Goal: Task Accomplishment & Management: Complete application form

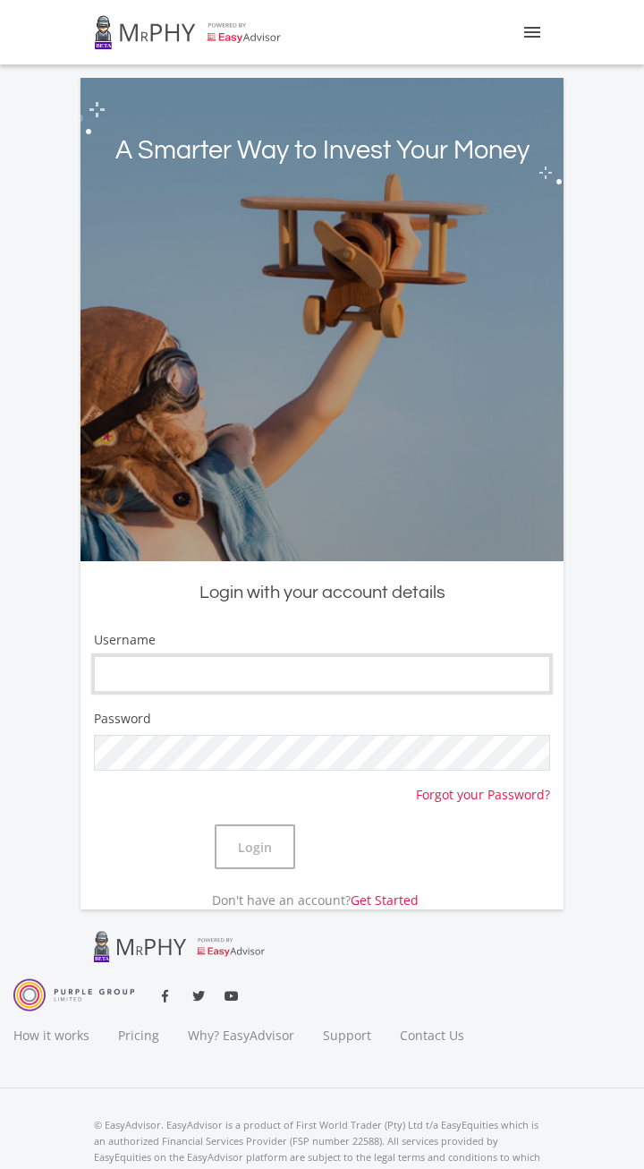
click at [450, 666] on input "Username" at bounding box center [322, 674] width 457 height 36
type input "tewisvanvuuren978"
click at [295, 838] on button "Login" at bounding box center [255, 846] width 81 height 45
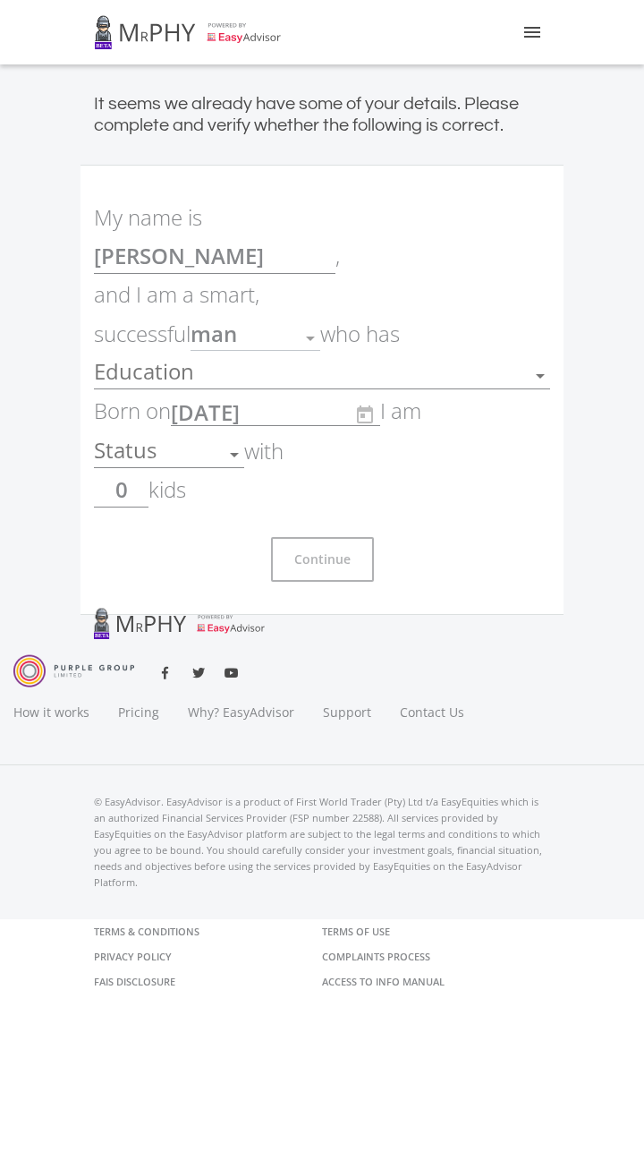
click at [499, 360] on div "Education" at bounding box center [309, 377] width 430 height 34
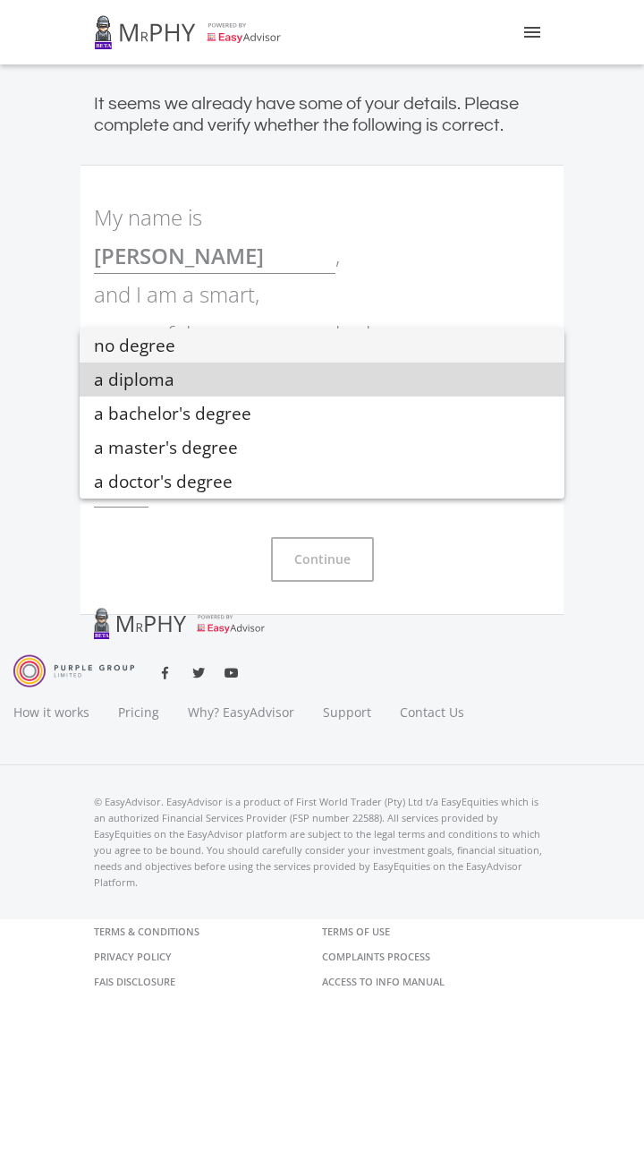
click at [475, 363] on mat-option "a diploma" at bounding box center [322, 380] width 485 height 34
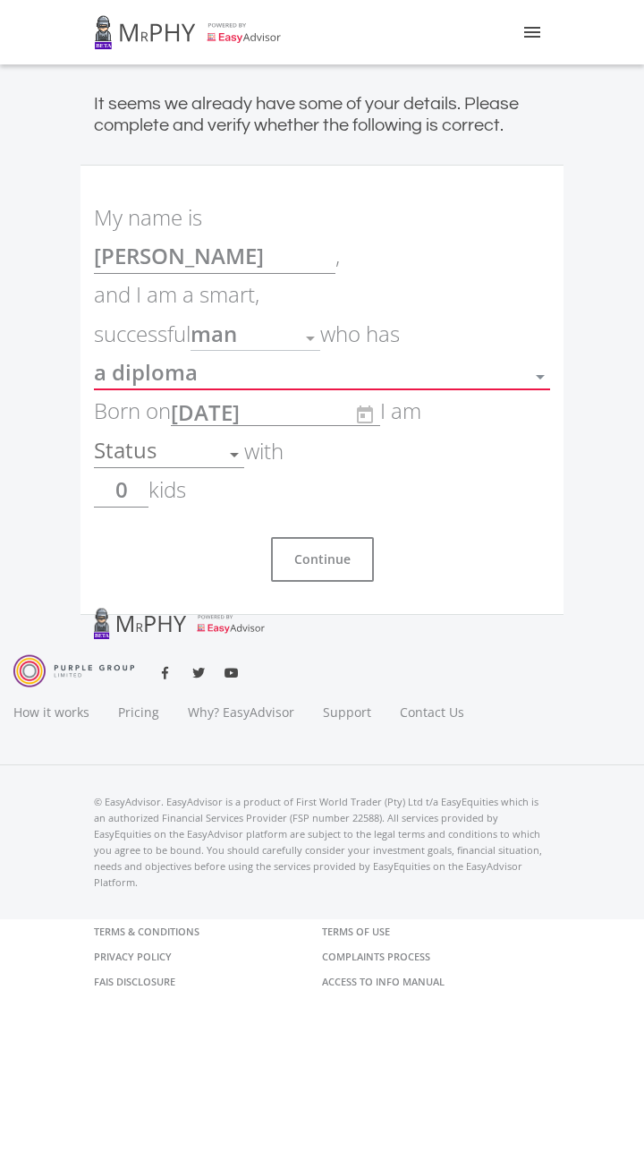
click at [526, 361] on div at bounding box center [541, 378] width 34 height 34
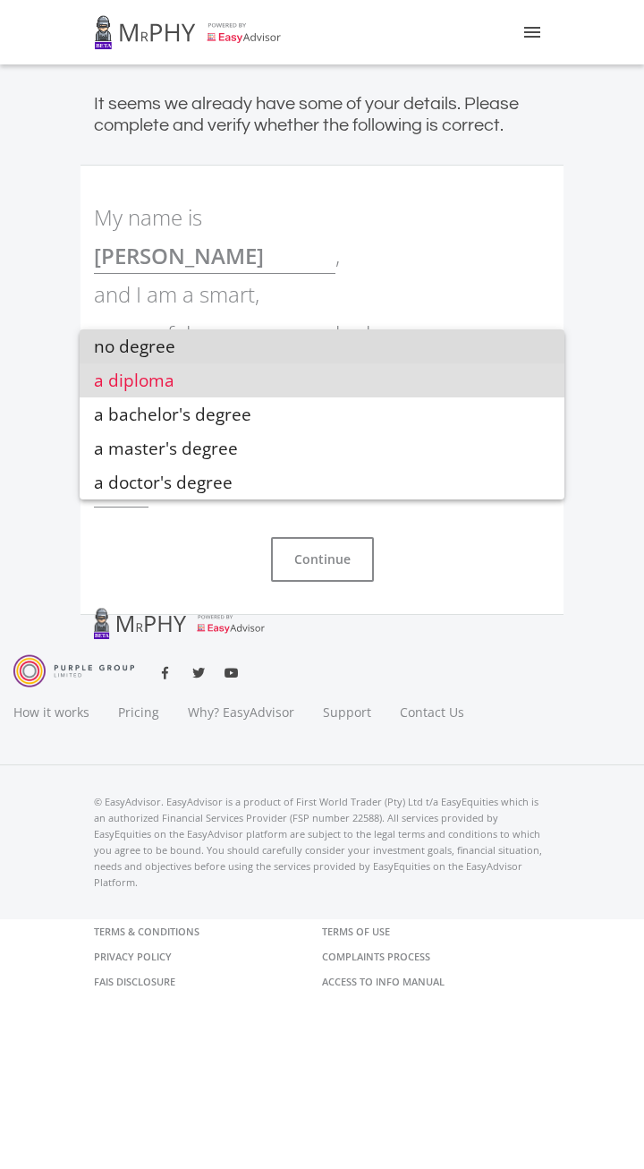
click at [461, 356] on span "no degree" at bounding box center [322, 346] width 457 height 34
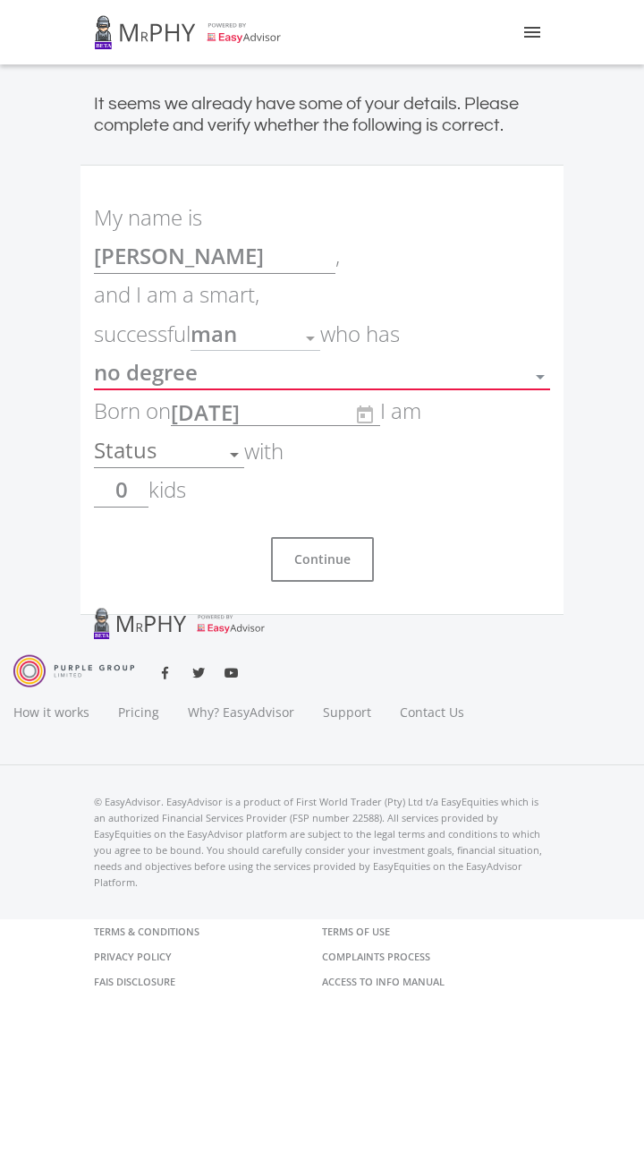
click at [208, 439] on div "Status" at bounding box center [156, 456] width 124 height 34
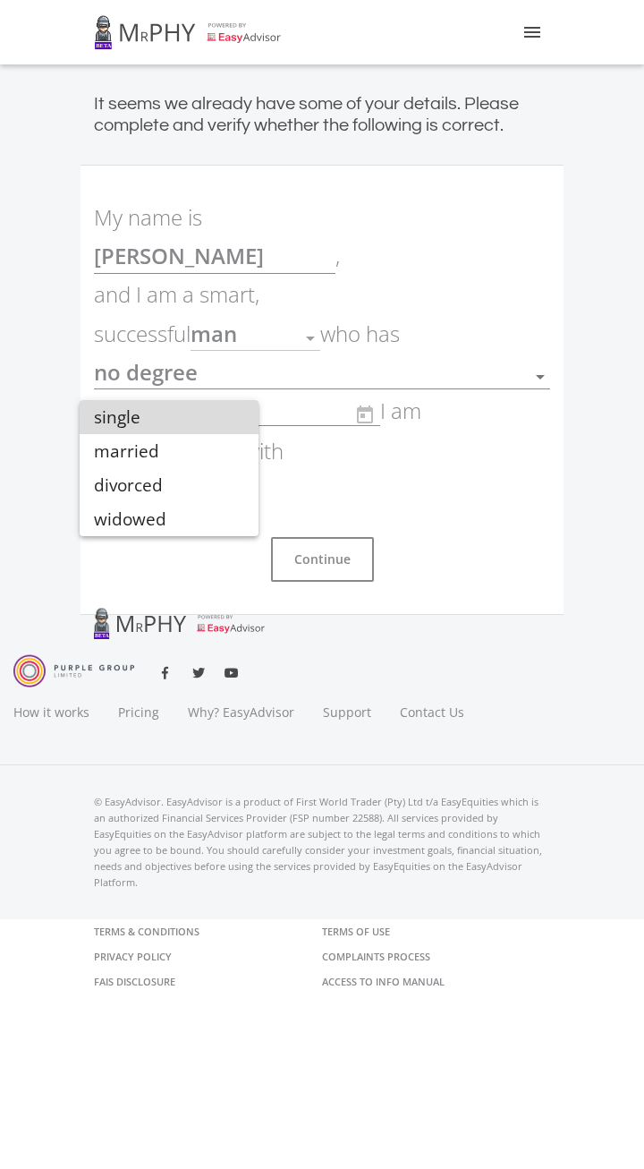
click at [224, 426] on span "single" at bounding box center [169, 417] width 150 height 34
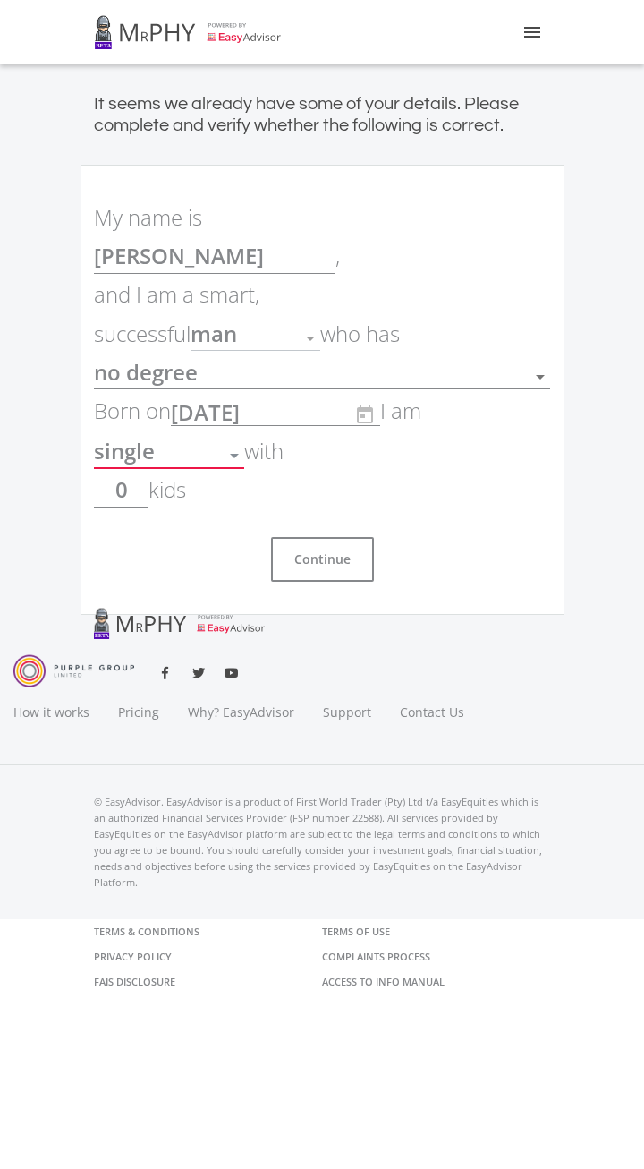
click at [147, 472] on input "0" at bounding box center [121, 490] width 55 height 36
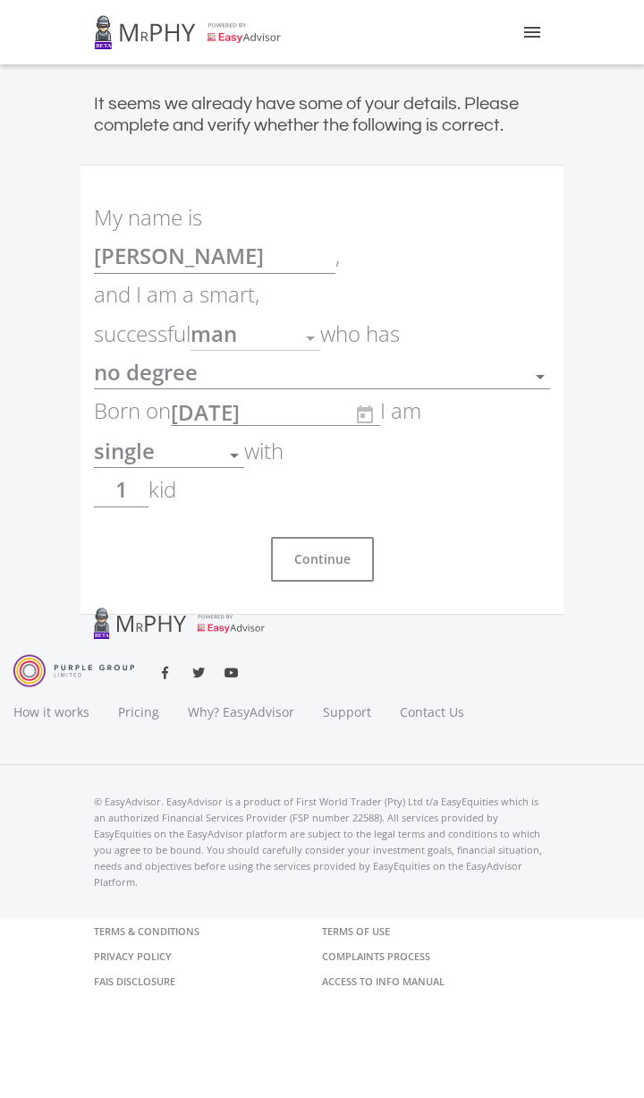
type input "1"
click at [332, 537] on button "Continue" at bounding box center [322, 559] width 103 height 45
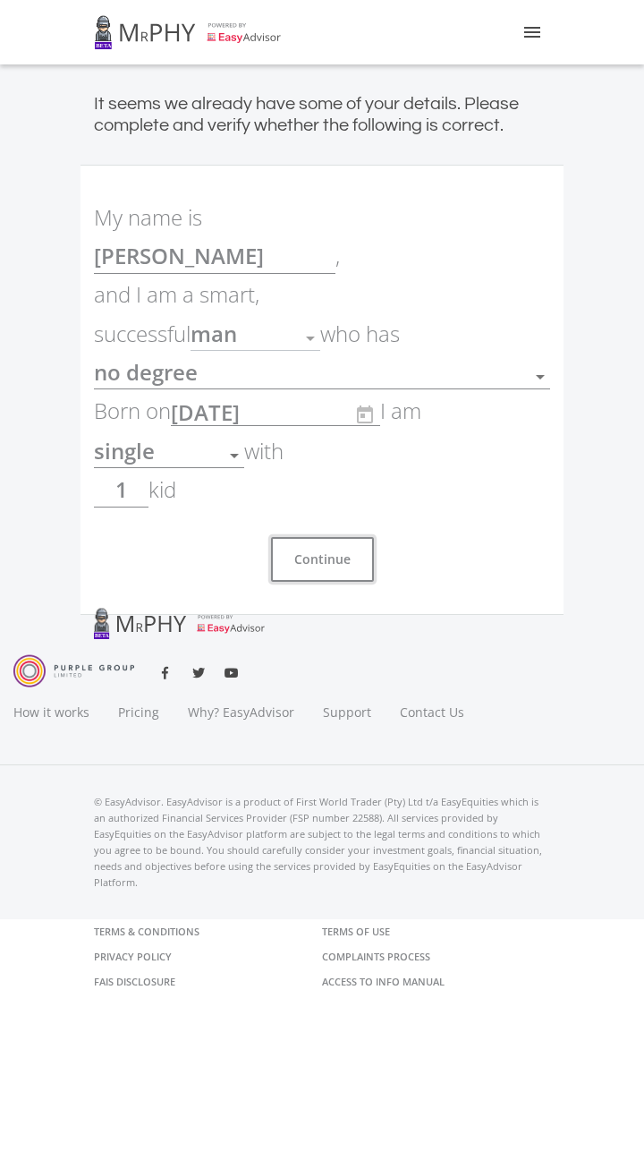
click at [320, 537] on button "Continue" at bounding box center [322, 559] width 103 height 45
click at [336, 537] on button "Continue" at bounding box center [322, 559] width 103 height 45
click at [320, 537] on button "Continue" at bounding box center [322, 559] width 103 height 45
click at [317, 537] on button "Continue" at bounding box center [322, 559] width 103 height 45
click at [334, 537] on button "Continue" at bounding box center [322, 559] width 103 height 45
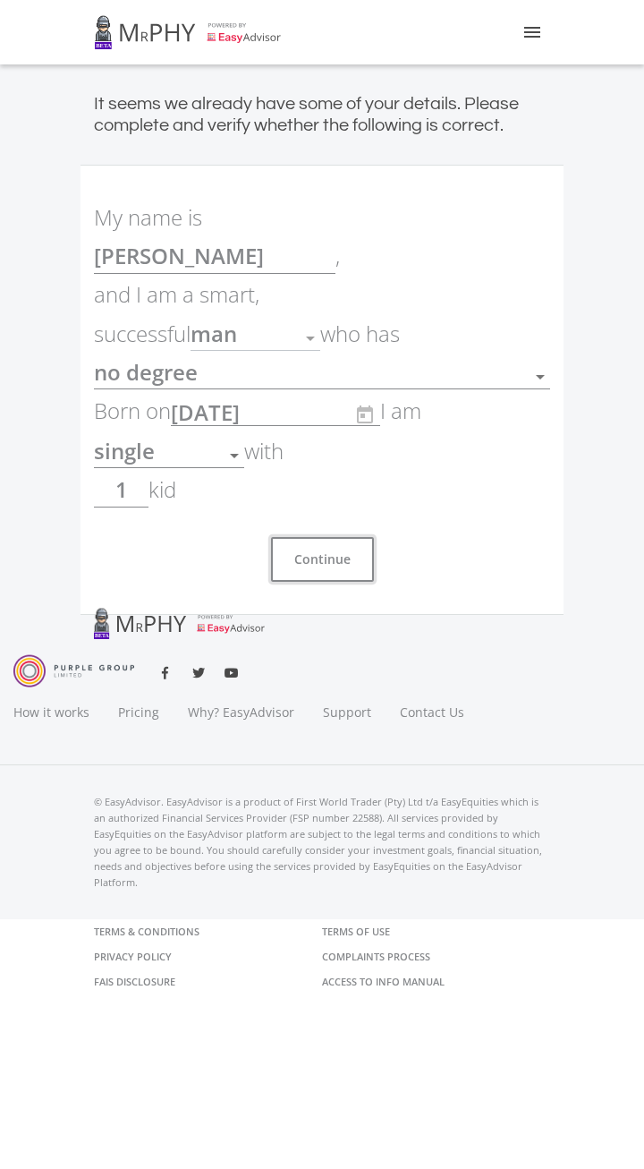
click at [328, 537] on button "Continue" at bounding box center [322, 559] width 103 height 45
click at [322, 537] on button "Continue" at bounding box center [322, 559] width 103 height 45
click at [498, 361] on div "no degree" at bounding box center [309, 378] width 430 height 34
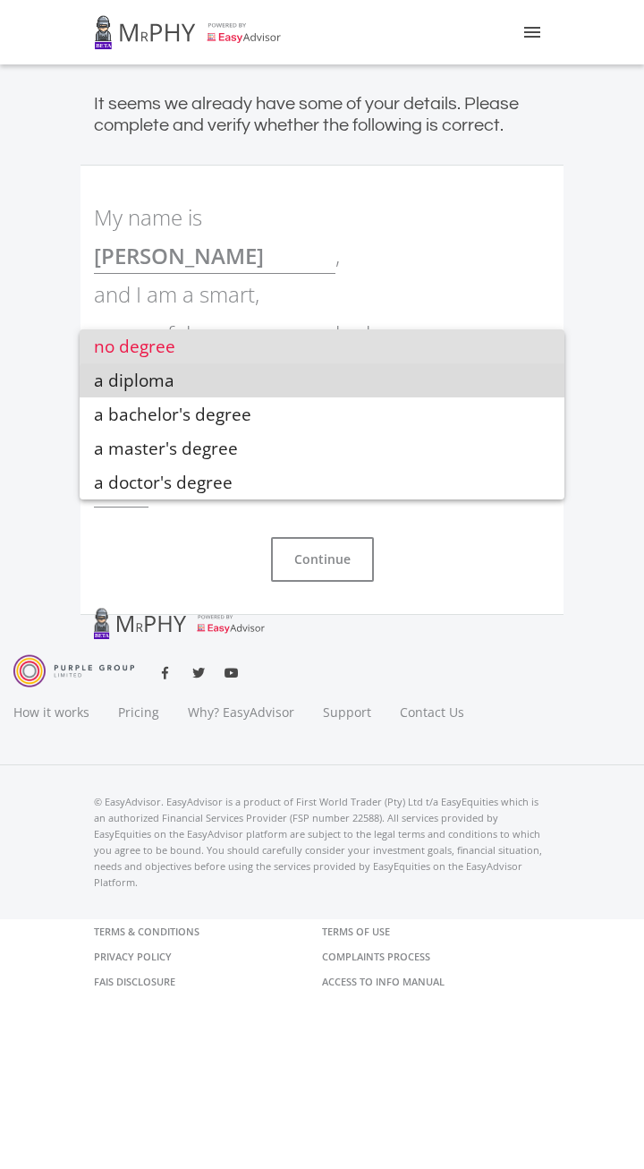
click at [459, 395] on mat-option "a diploma" at bounding box center [322, 380] width 485 height 34
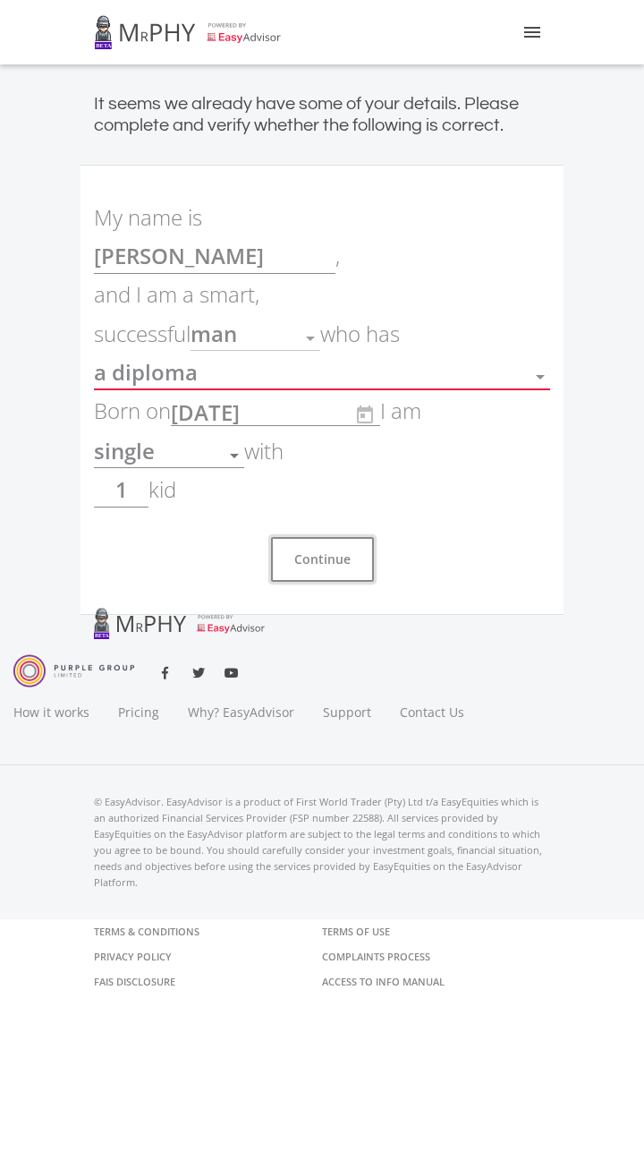
click at [338, 537] on button "Continue" at bounding box center [322, 559] width 103 height 45
click at [333, 537] on button "Continue" at bounding box center [322, 559] width 103 height 45
click at [324, 537] on button "Continue" at bounding box center [322, 559] width 103 height 45
click at [306, 537] on button "Continue" at bounding box center [322, 559] width 103 height 45
click at [317, 537] on button "Continue" at bounding box center [322, 559] width 103 height 45
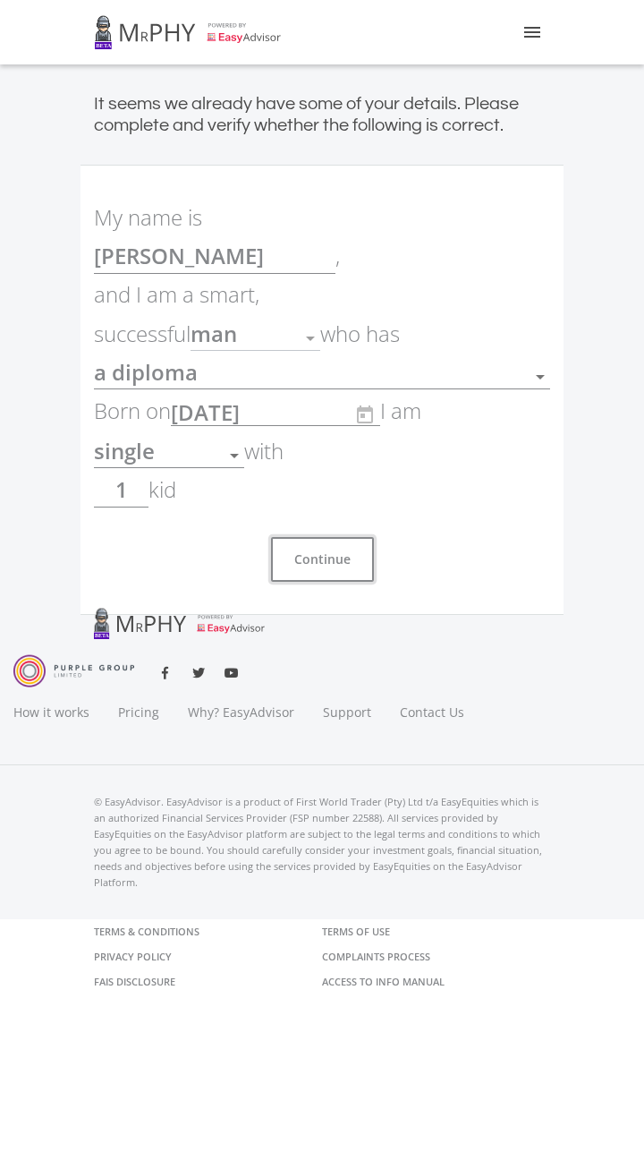
click at [320, 537] on button "Continue" at bounding box center [322, 559] width 103 height 45
click at [224, 322] on div "man" at bounding box center [242, 339] width 103 height 34
click at [115, 357] on span "a diploma" at bounding box center [146, 372] width 104 height 30
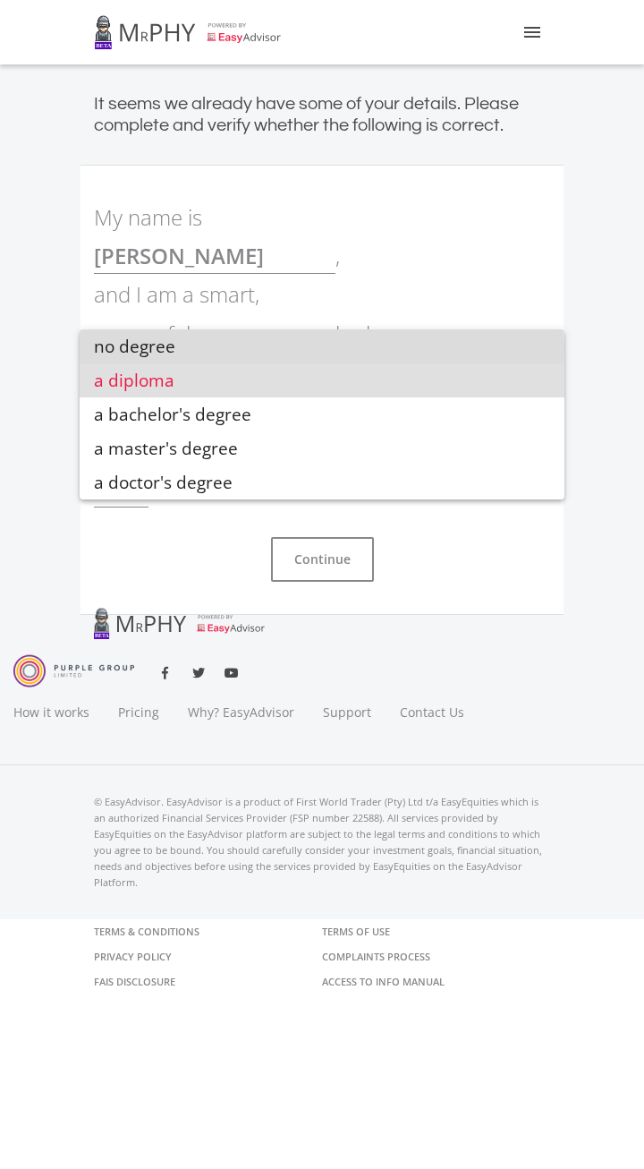
click at [118, 346] on span "no degree" at bounding box center [322, 346] width 457 height 34
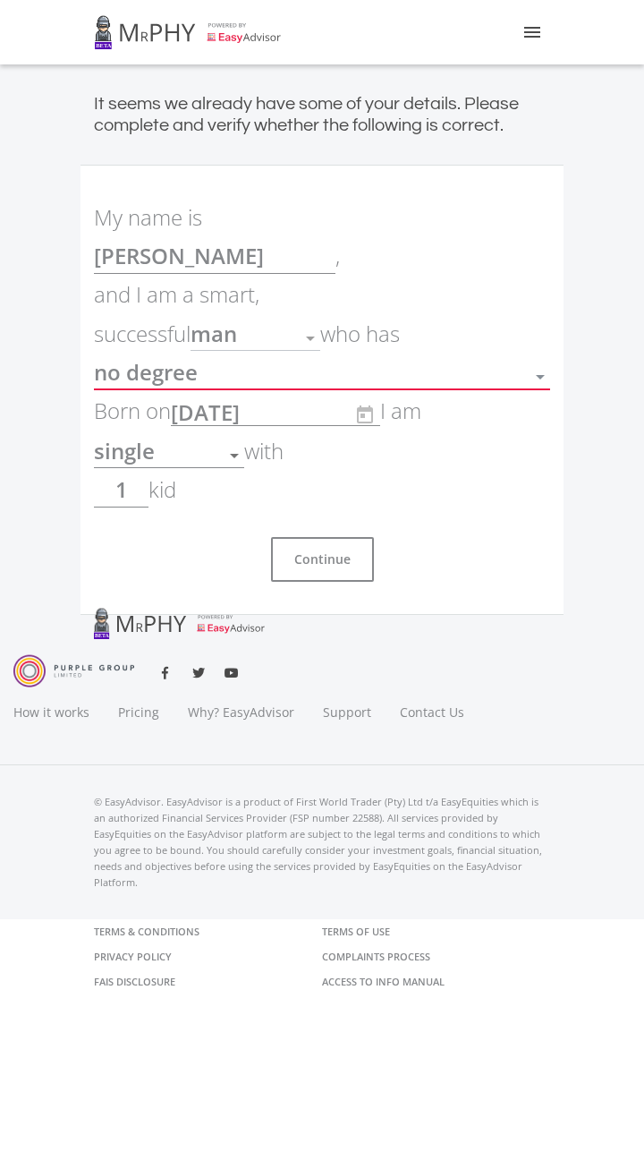
click at [116, 354] on div "no degree Education" at bounding box center [322, 371] width 457 height 34
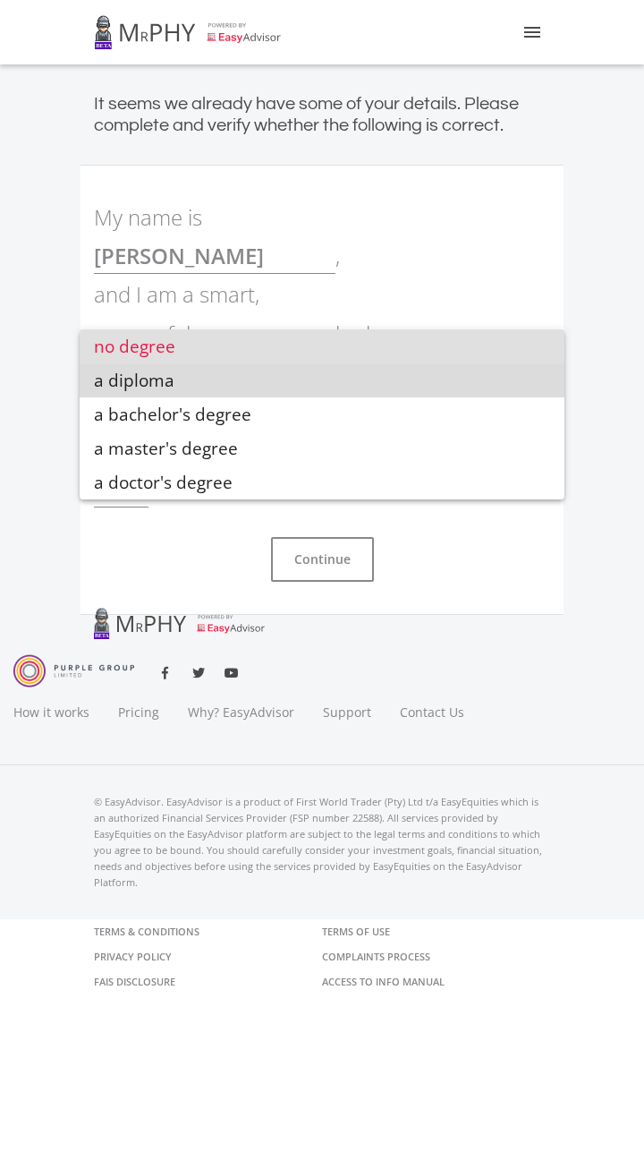
click at [116, 371] on span "a diploma" at bounding box center [322, 380] width 457 height 34
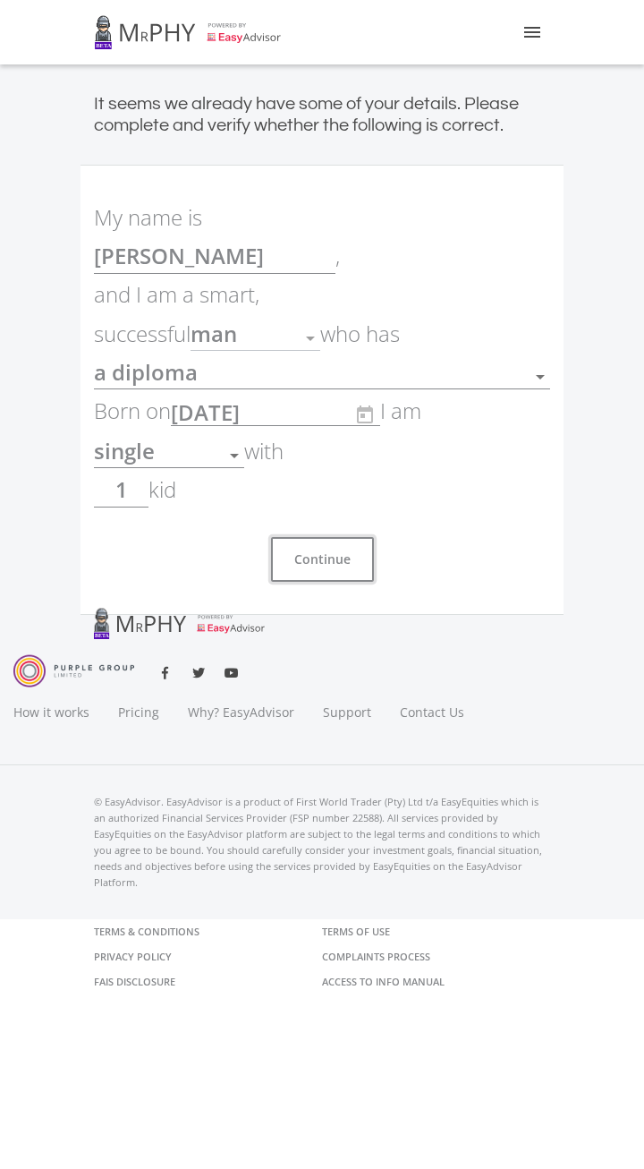
click at [337, 537] on button "Continue" at bounding box center [322, 559] width 103 height 45
click at [320, 537] on button "Continue" at bounding box center [322, 559] width 103 height 45
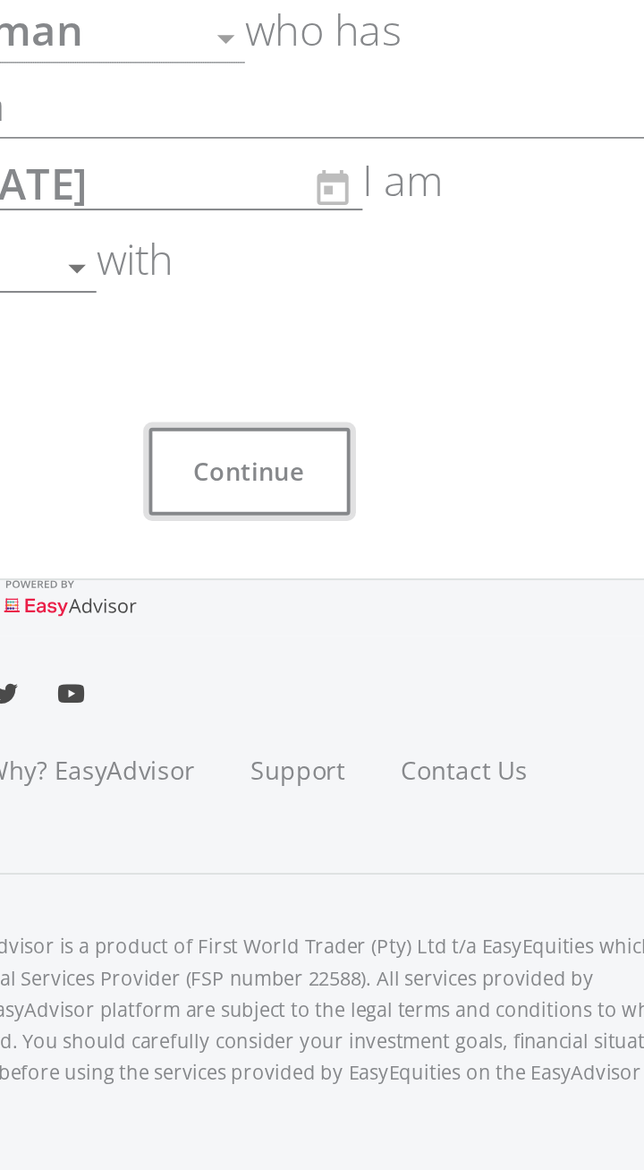
click at [328, 537] on button "Continue" at bounding box center [322, 559] width 103 height 45
click at [336, 537] on button "Continue" at bounding box center [322, 559] width 103 height 45
click at [337, 537] on button "Continue" at bounding box center [322, 559] width 103 height 45
click at [338, 538] on button "Continue" at bounding box center [322, 559] width 103 height 45
click at [331, 537] on button "Continue" at bounding box center [322, 559] width 103 height 45
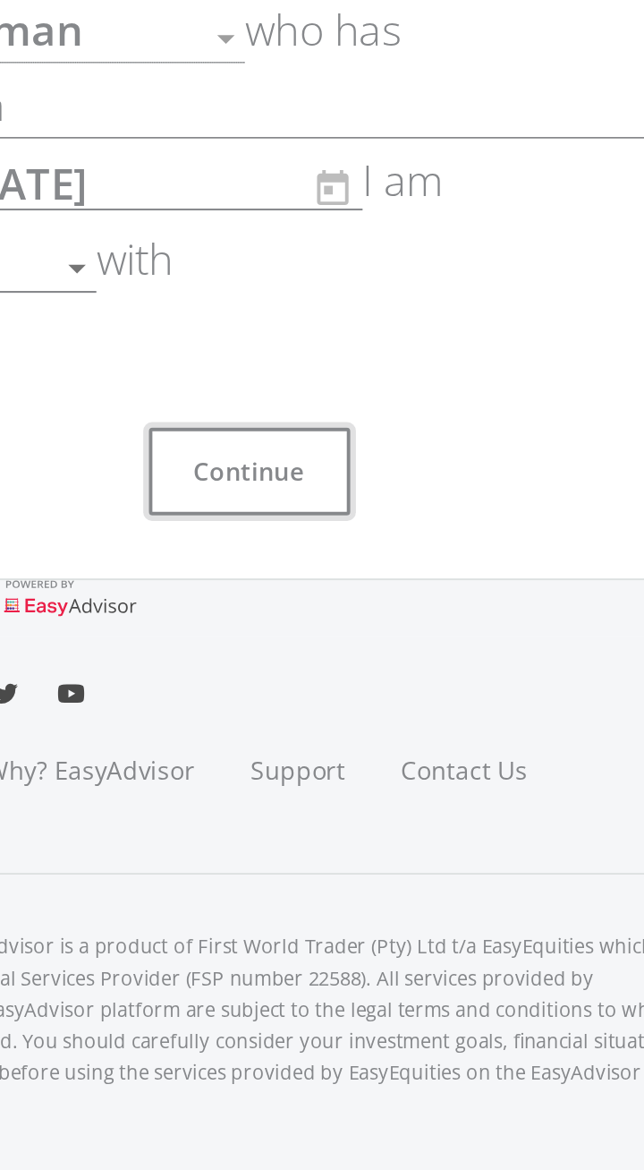
click at [335, 537] on button "Continue" at bounding box center [322, 559] width 103 height 45
click at [430, 534] on div "Continue" at bounding box center [322, 552] width 457 height 59
click at [331, 540] on button "Continue" at bounding box center [322, 559] width 103 height 45
click at [337, 539] on button "Continue" at bounding box center [322, 559] width 103 height 45
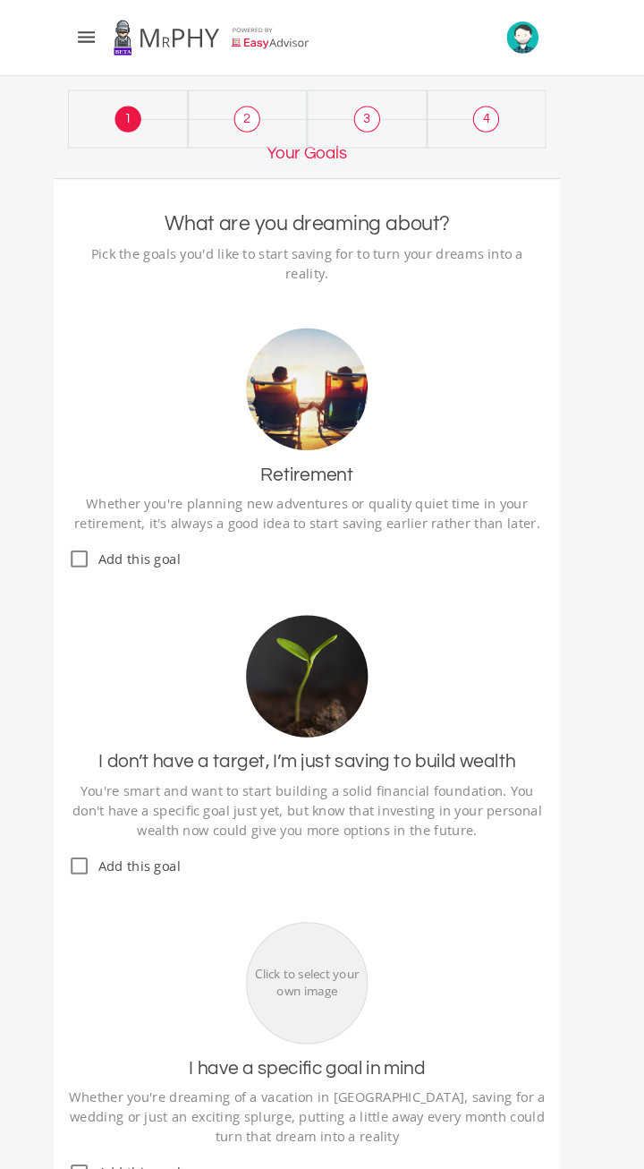
click at [108, 523] on icon "check_box_outline_blank" at bounding box center [104, 533] width 21 height 21
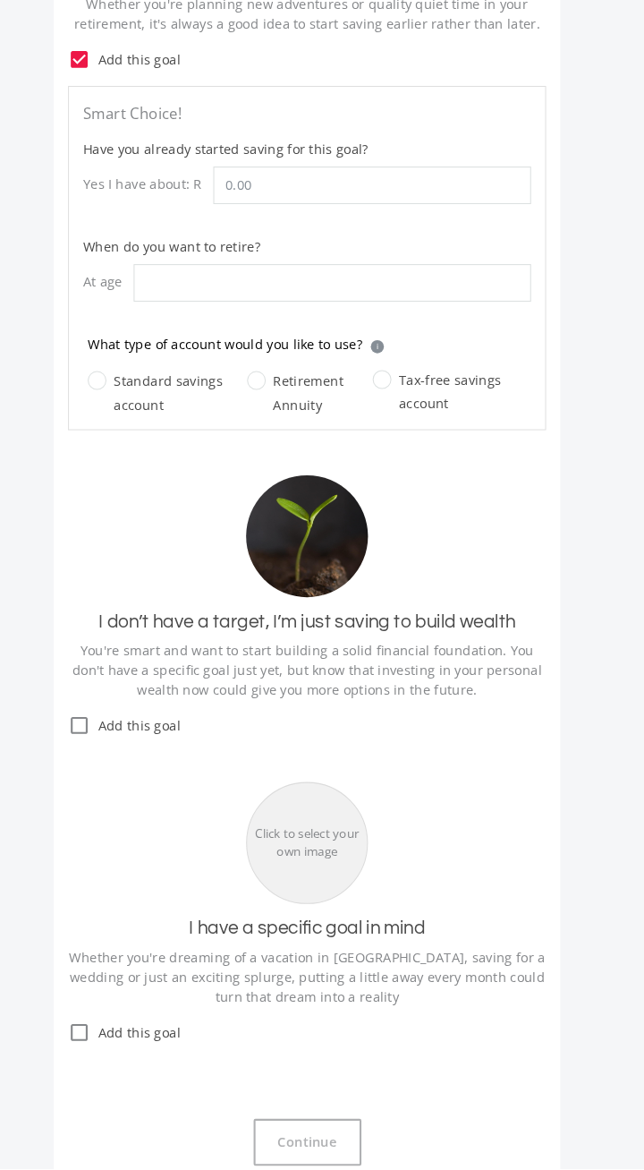
scroll to position [426, 0]
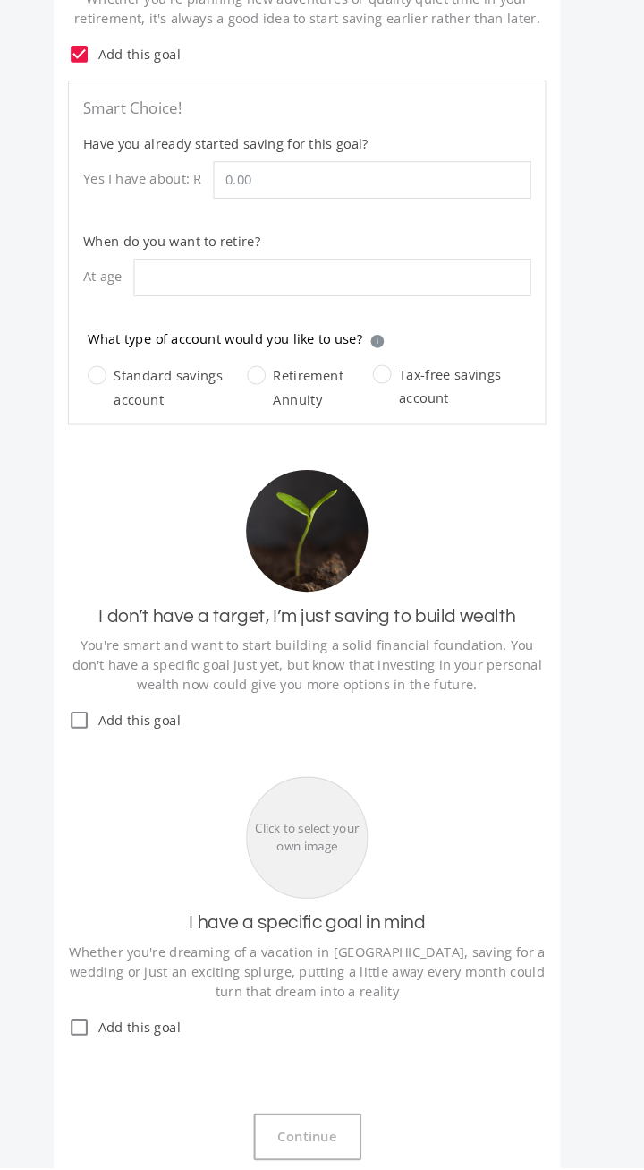
click at [97, 1025] on icon "check_box_outline_blank" at bounding box center [104, 1035] width 21 height 21
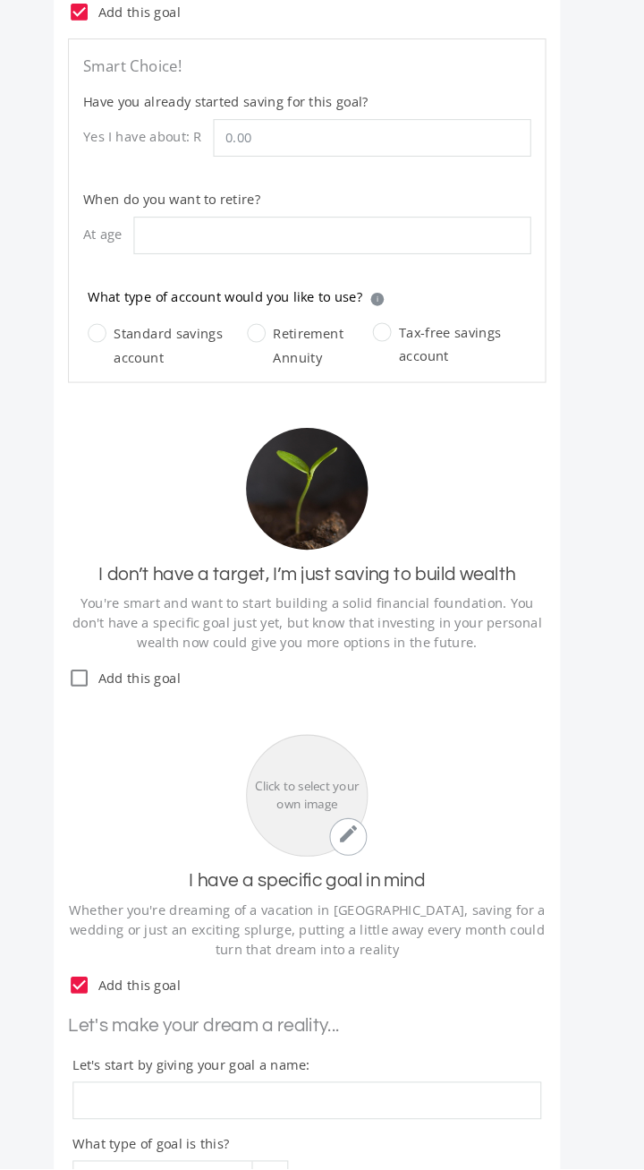
scroll to position [467, 0]
click at [281, 1163] on div at bounding box center [286, 1180] width 34 height 34
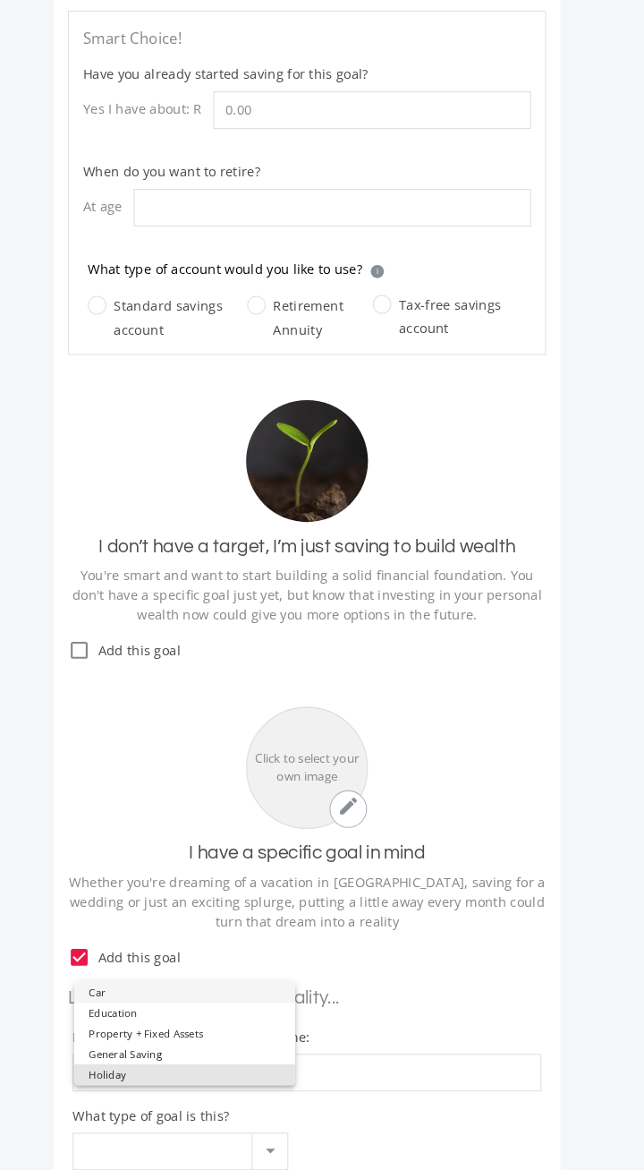
scroll to position [504, 0]
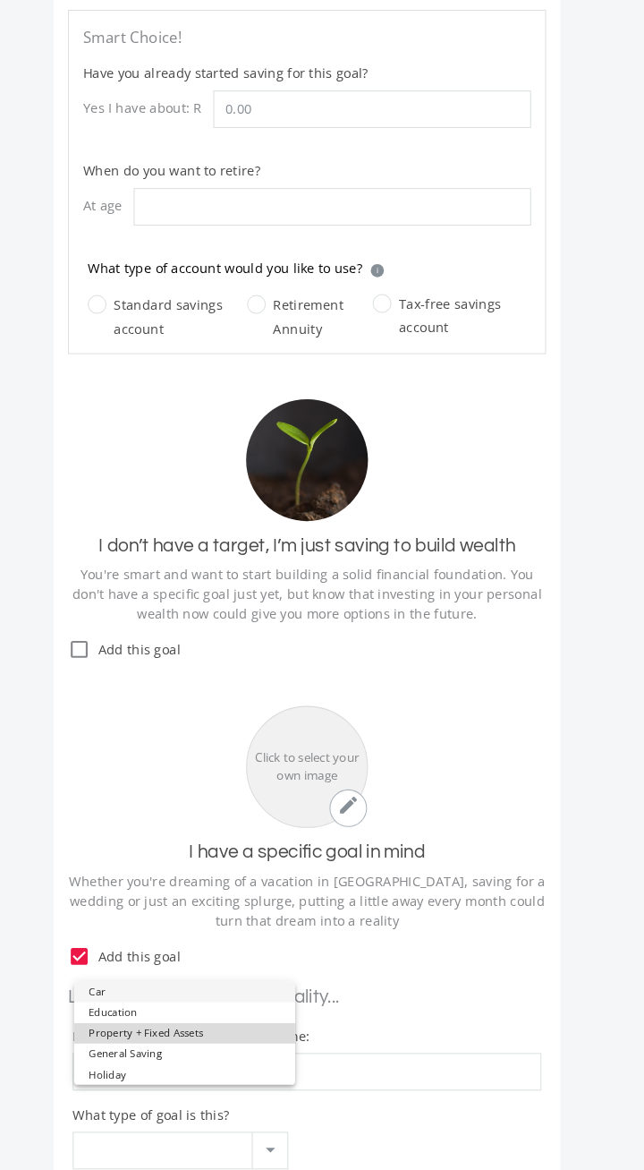
click at [283, 1026] on span "Property + Fixed Assets" at bounding box center [206, 1031] width 184 height 20
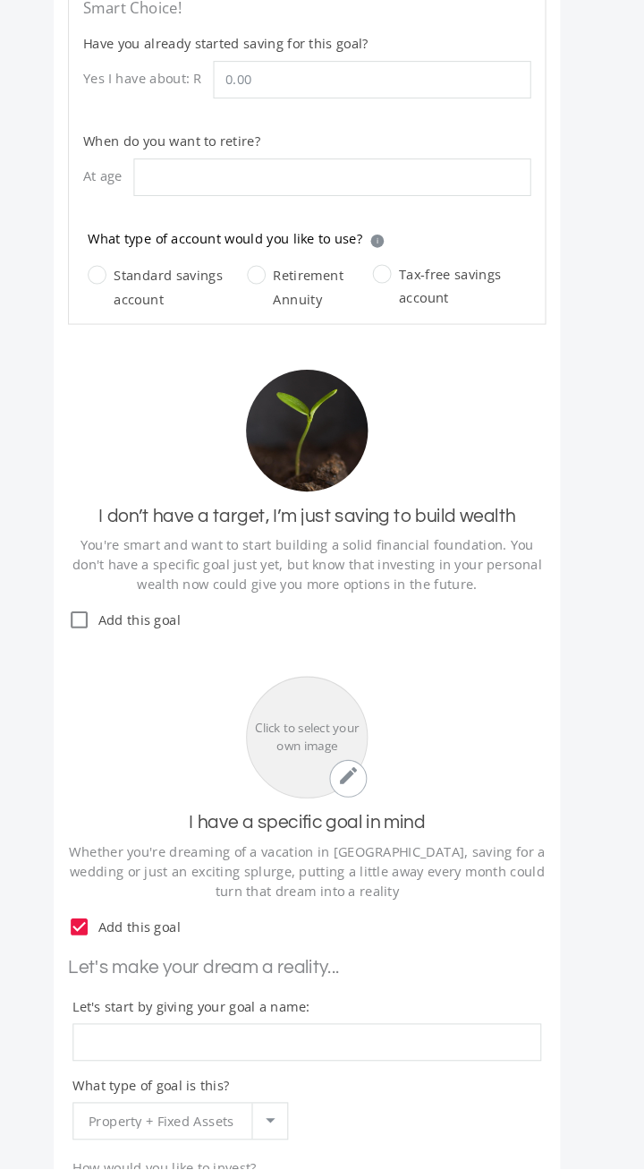
scroll to position [524, 0]
radio input "true"
radio input "false"
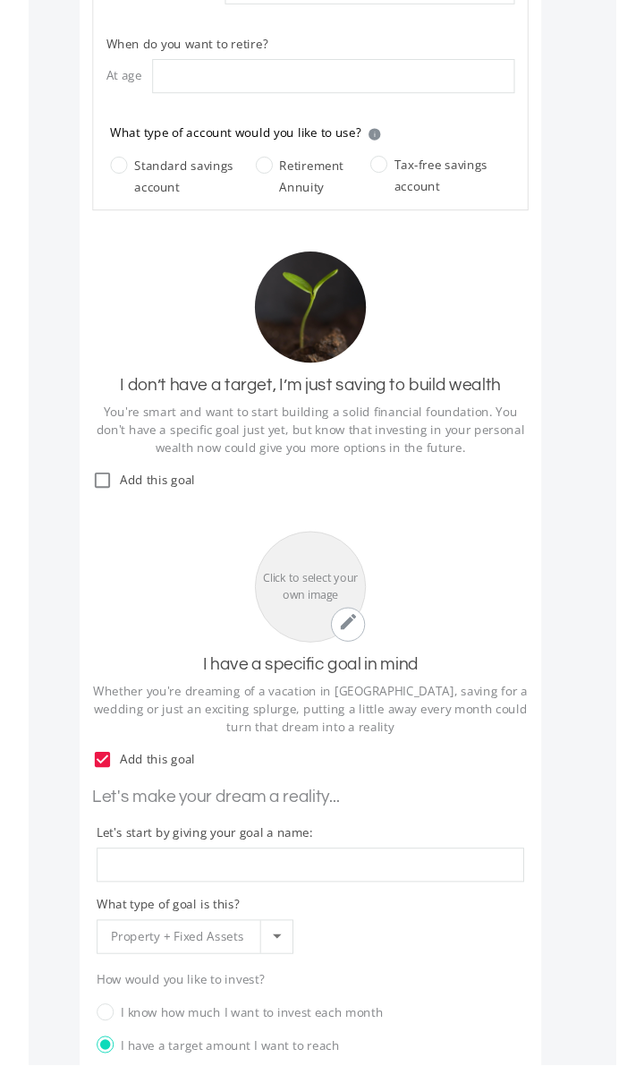
scroll to position [616, 0]
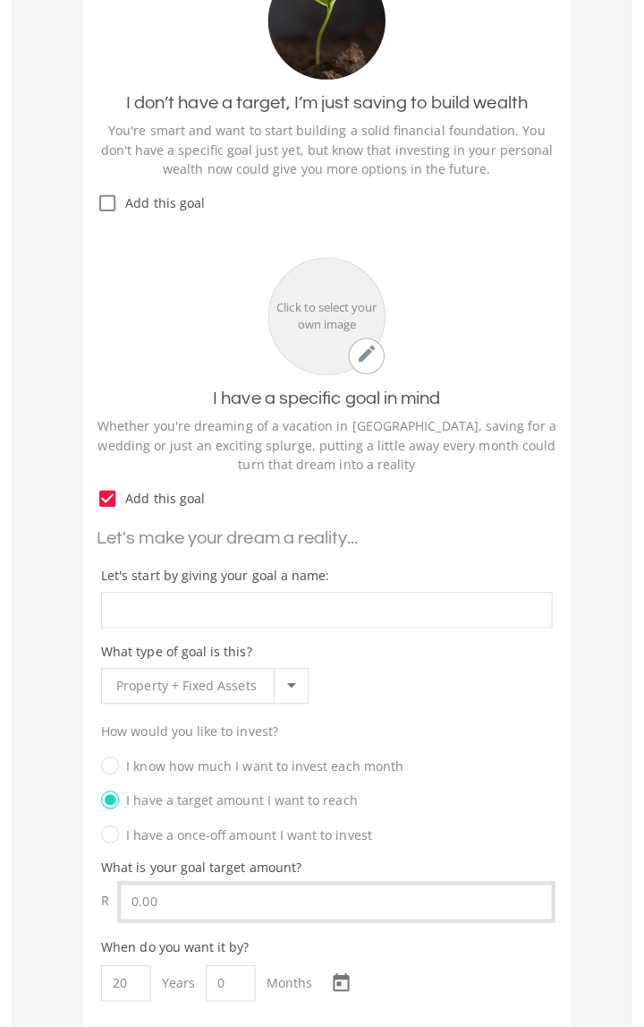
scroll to position [1122, 0]
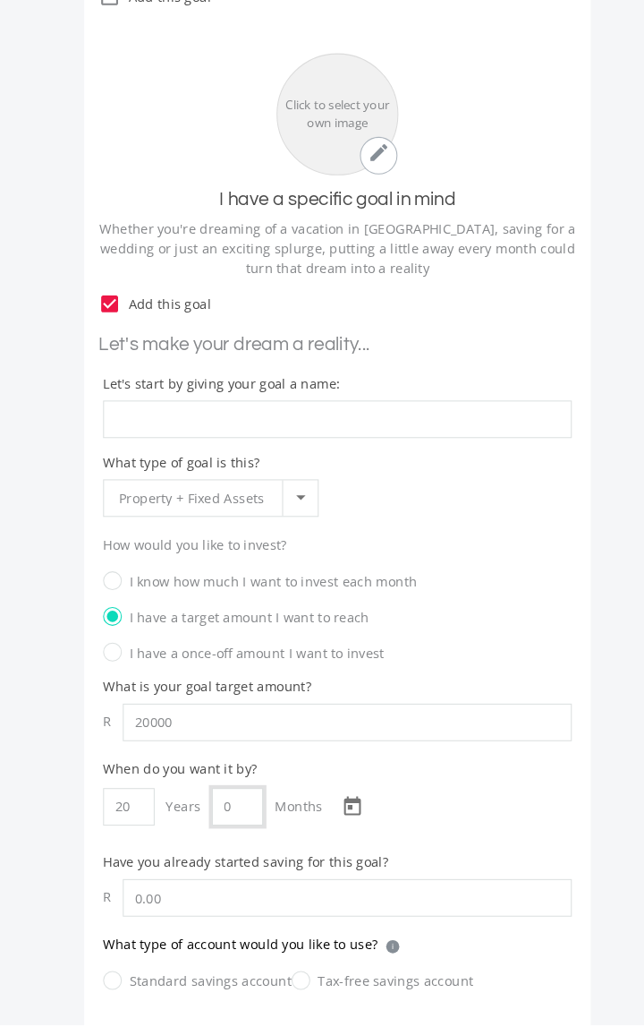
click at [215, 801] on input "0" at bounding box center [226, 819] width 49 height 36
type input "20,000.00"
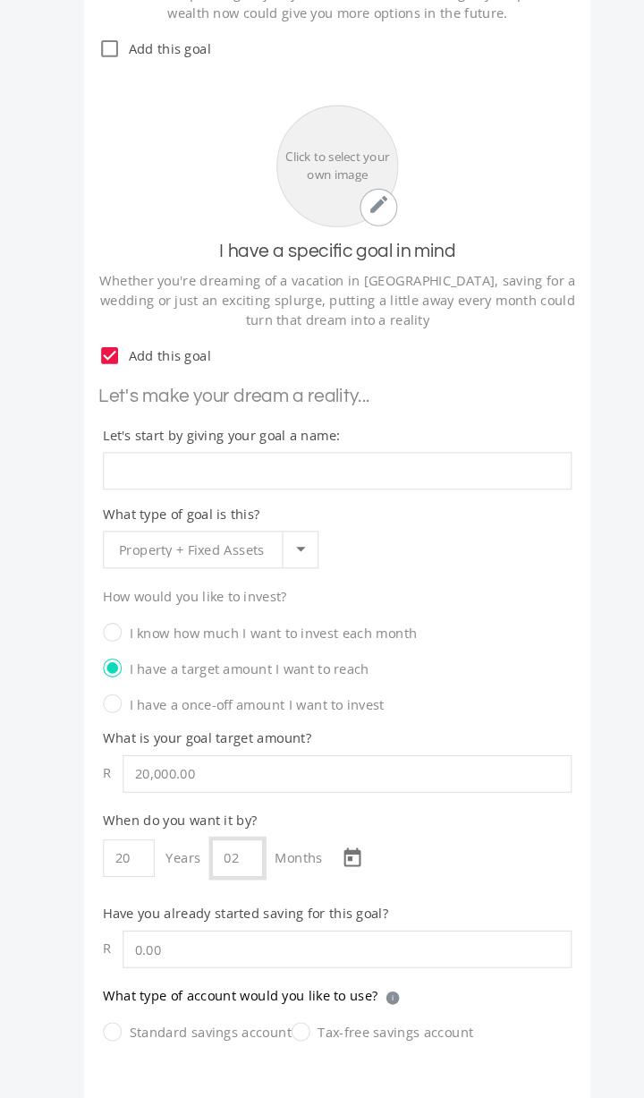
type input "027"
type input "22"
type input "3"
type input "27"
type input "24"
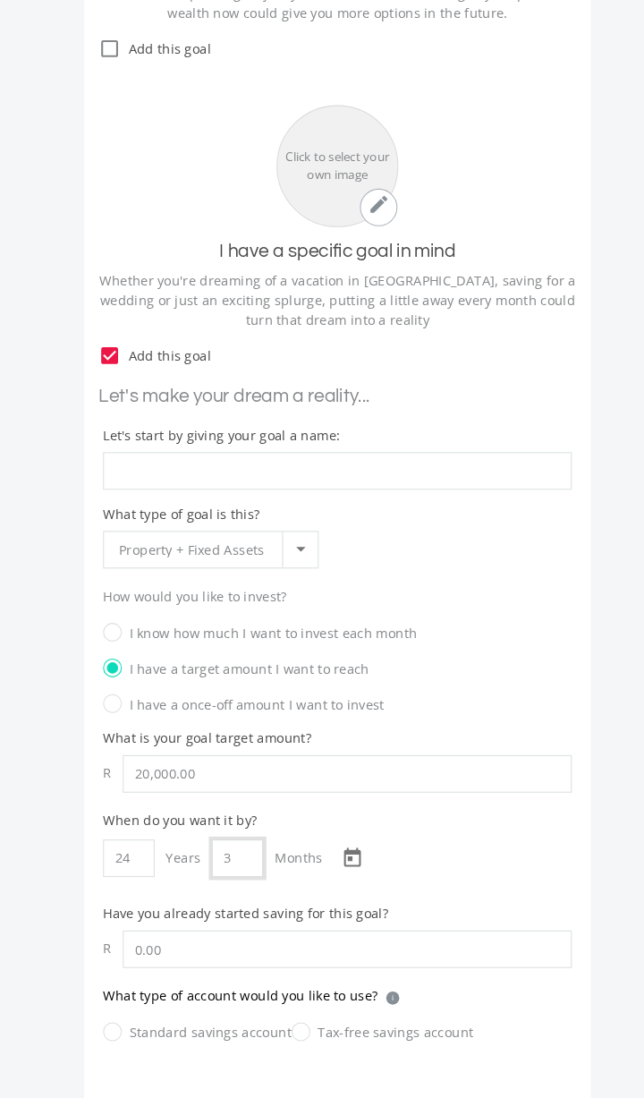
type input "3"
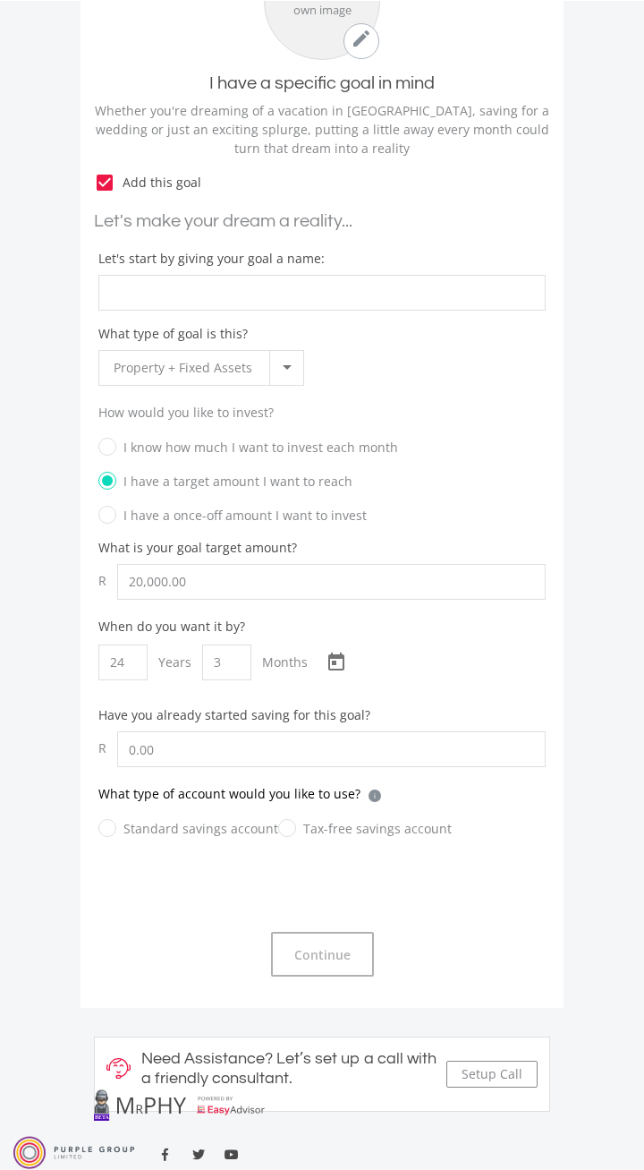
scroll to position [1296, 0]
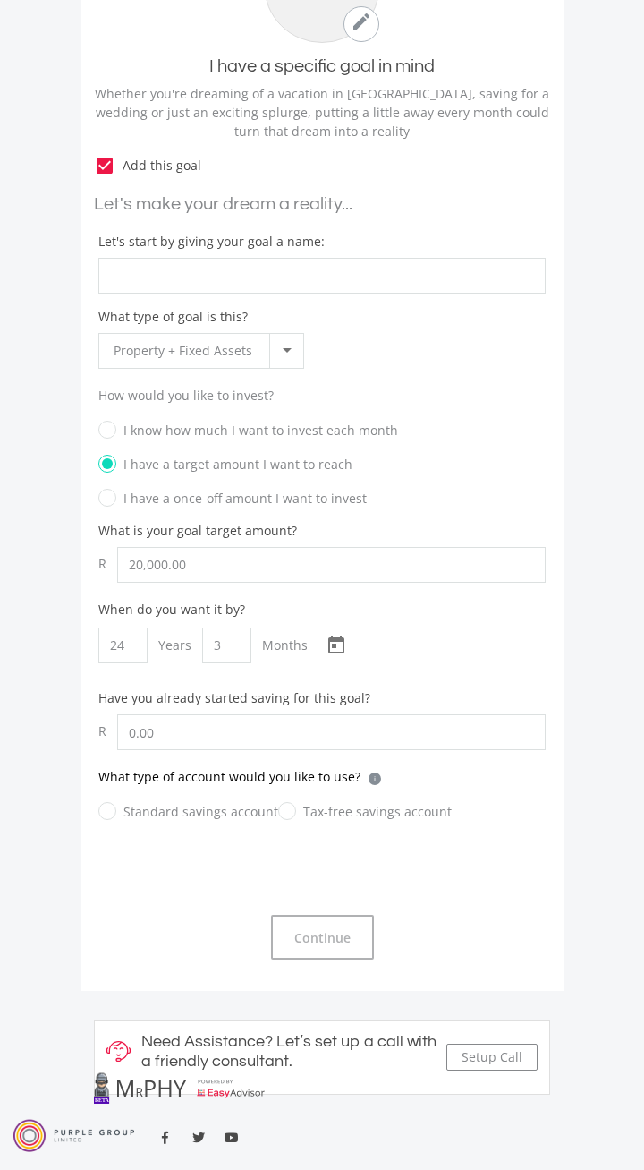
click at [124, 804] on input "Standard savings account" at bounding box center [171, 822] width 180 height 36
radio input "true"
click at [436, 800] on div "Standard savings account Tax-free savings account" at bounding box center [322, 821] width 448 height 43
click at [221, 800] on label "Standard savings account" at bounding box center [188, 811] width 180 height 22
click at [221, 804] on input "Standard savings account" at bounding box center [171, 822] width 180 height 36
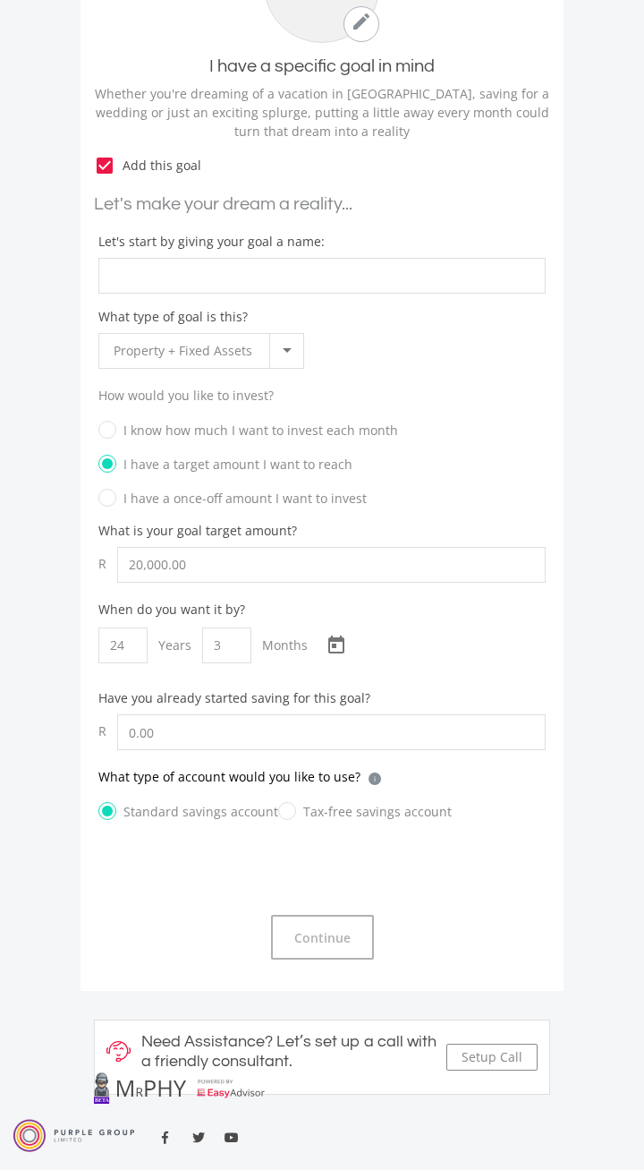
click at [397, 800] on div "Standard savings account Tax-free savings account" at bounding box center [322, 821] width 448 height 43
click at [349, 804] on input "Tax-free savings account" at bounding box center [347, 822] width 174 height 36
radio input "true"
click at [278, 800] on label "Tax-free savings account" at bounding box center [365, 811] width 174 height 22
click at [264, 804] on input "Tax-free savings account" at bounding box center [347, 822] width 174 height 36
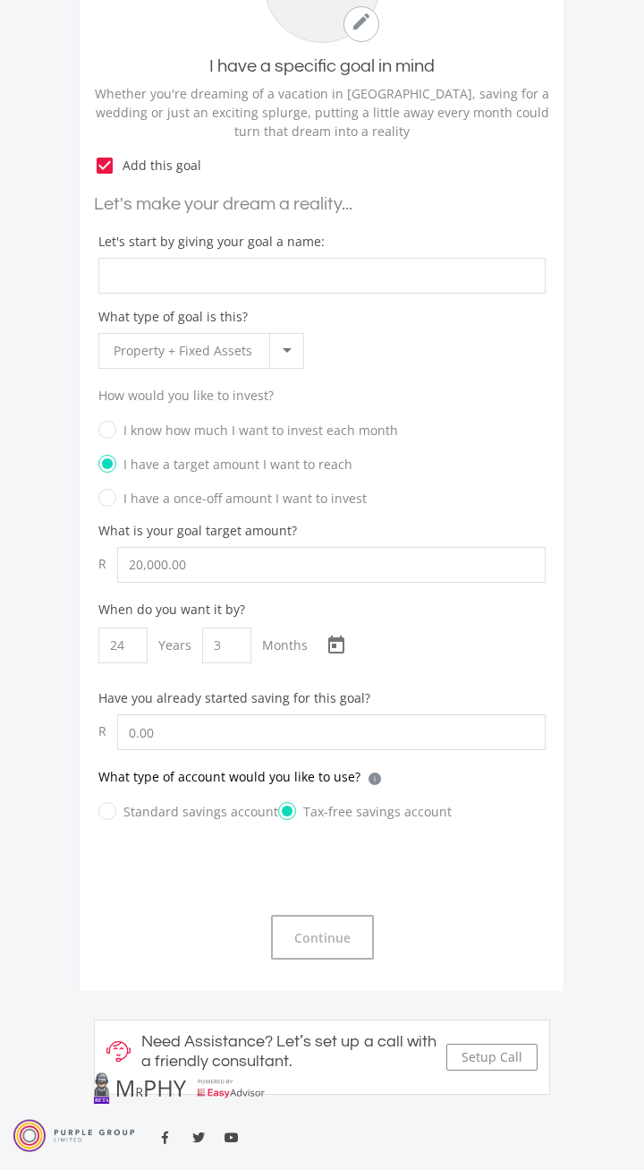
click at [183, 800] on label "Standard savings account" at bounding box center [188, 811] width 180 height 22
click at [183, 804] on input "Standard savings account" at bounding box center [171, 822] width 180 height 36
radio input "true"
click at [335, 800] on label "Tax-free savings account" at bounding box center [365, 811] width 174 height 22
click at [335, 804] on input "Tax-free savings account" at bounding box center [347, 822] width 174 height 36
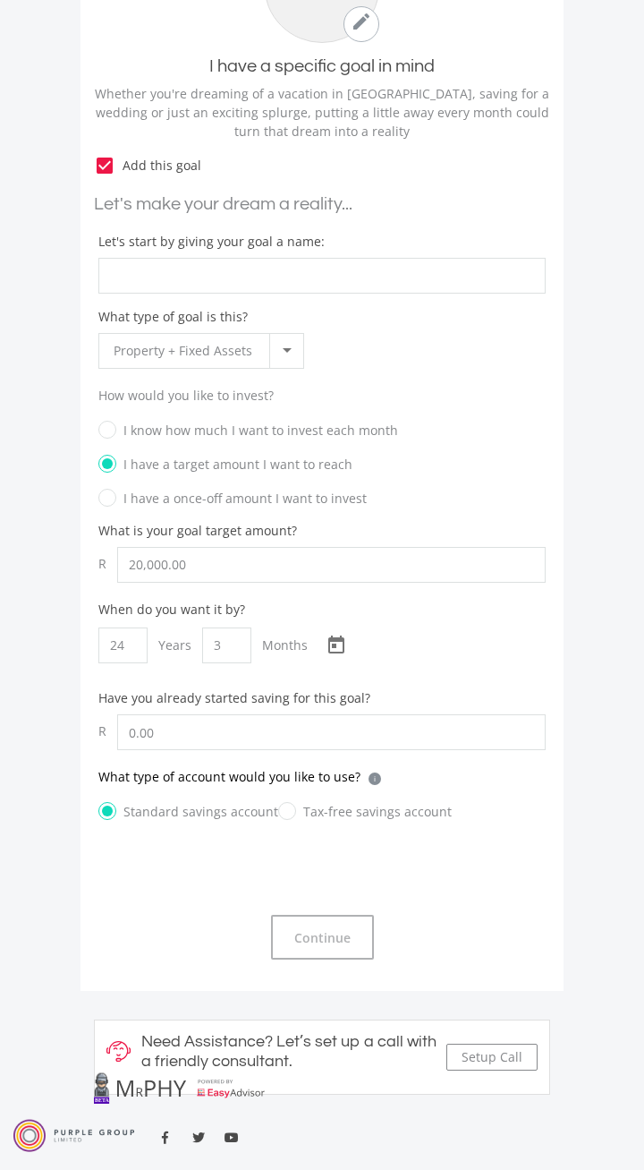
radio input "true"
radio input "false"
click at [331, 767] on div "What type of account would you like to use? i Which account type should I choos…" at bounding box center [322, 783] width 448 height 33
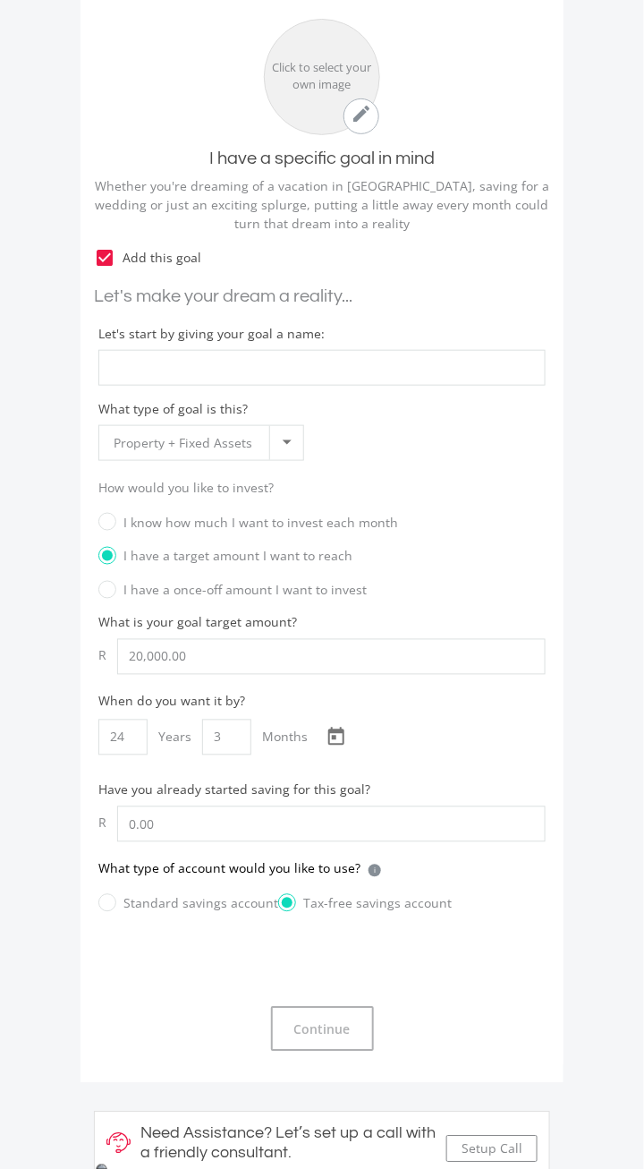
scroll to position [1203, 0]
click at [294, 427] on div at bounding box center [286, 444] width 34 height 34
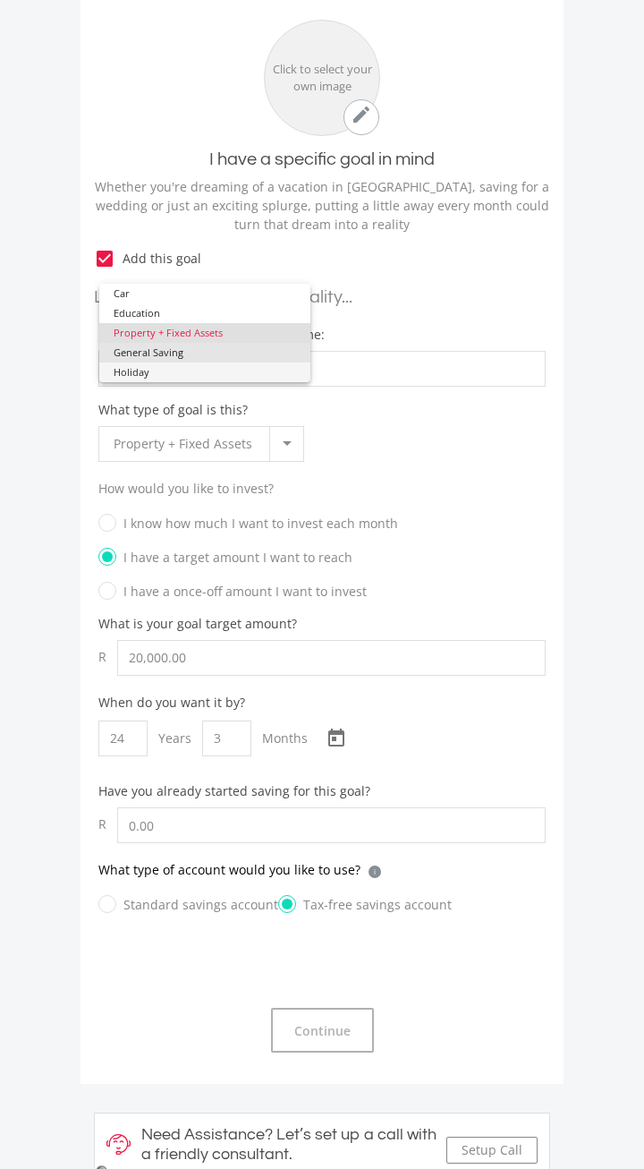
click at [260, 363] on mat-option "Holiday" at bounding box center [205, 373] width 212 height 20
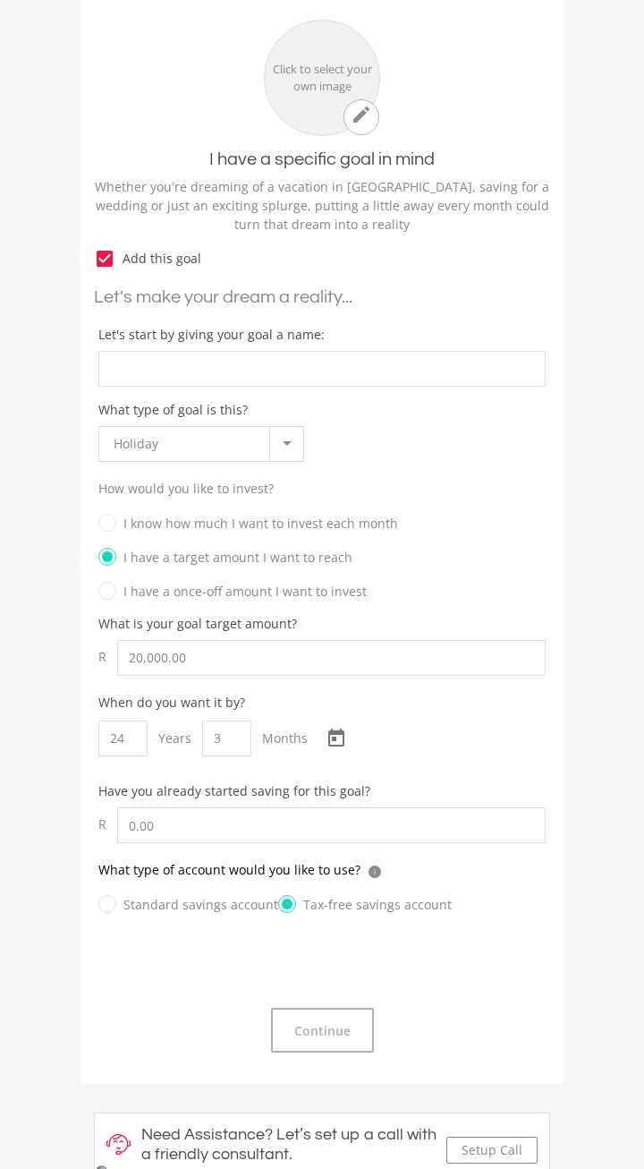
click at [297, 427] on div at bounding box center [286, 444] width 34 height 34
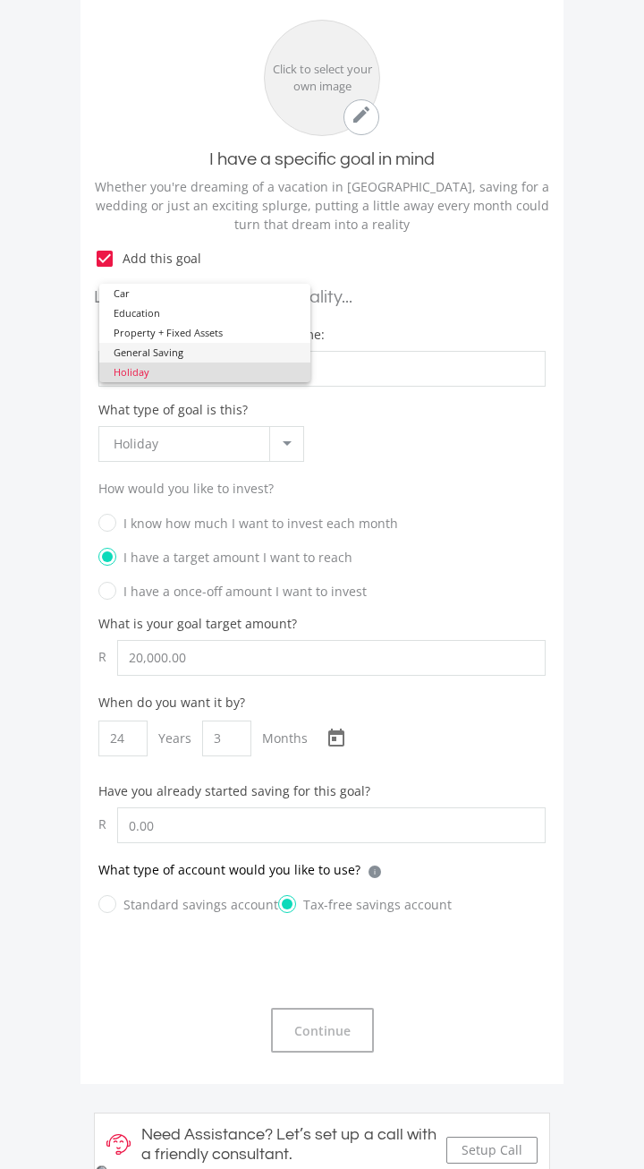
click at [243, 354] on span "General Saving" at bounding box center [206, 353] width 184 height 20
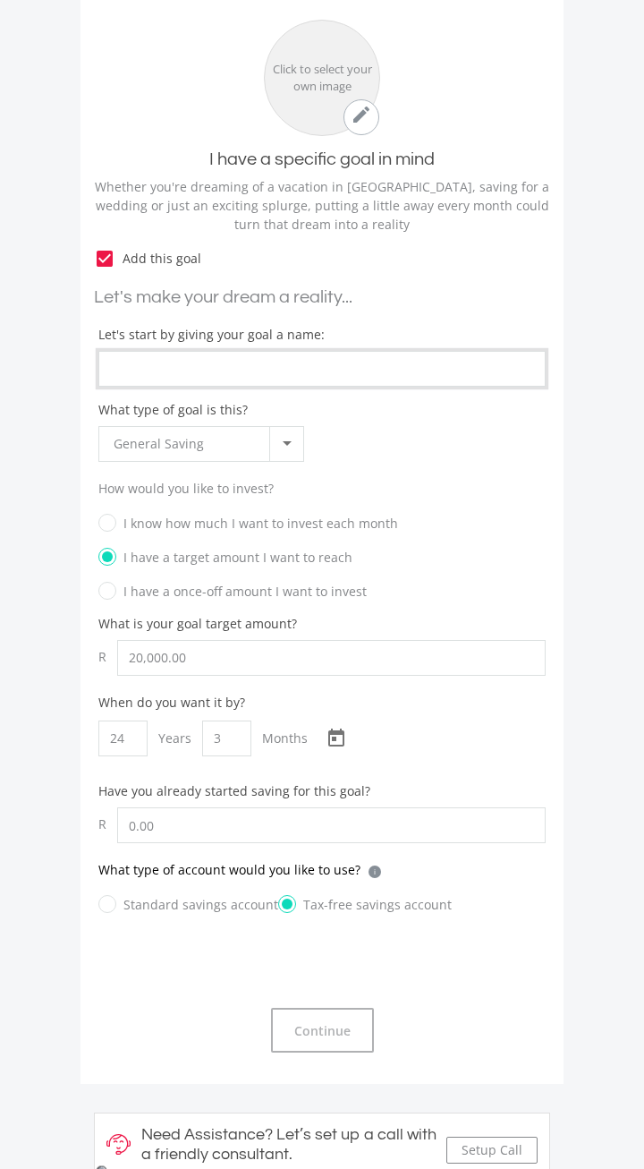
click at [398, 351] on input "What type of goal is this?" at bounding box center [322, 369] width 448 height 36
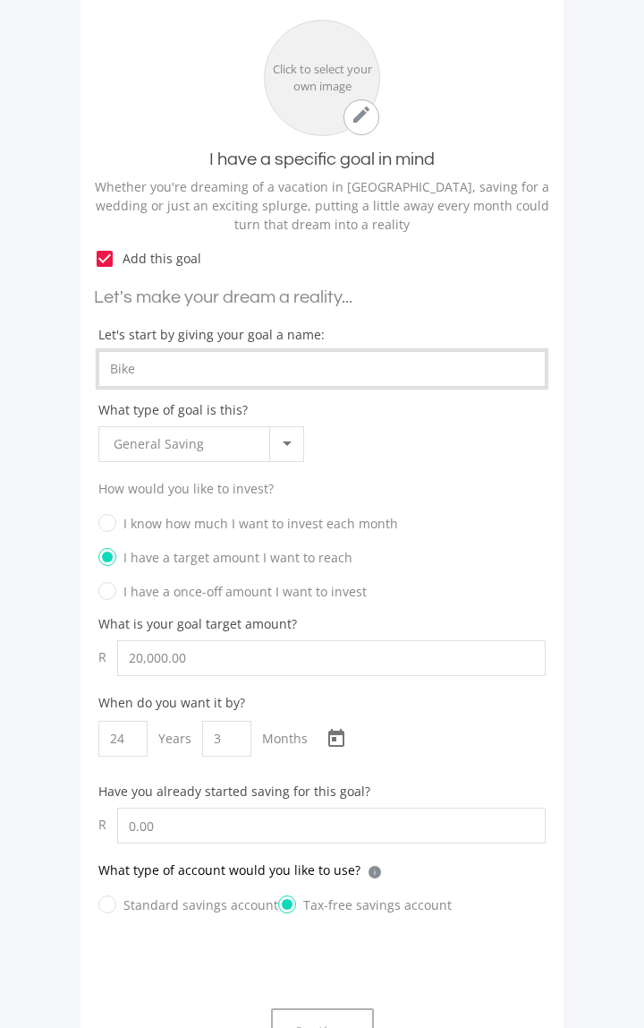
type input "Bike"
type input "20,000.00"
click at [162, 893] on label "Standard savings account" at bounding box center [188, 904] width 180 height 22
click at [162, 897] on input "Standard savings account" at bounding box center [171, 915] width 180 height 36
radio input "true"
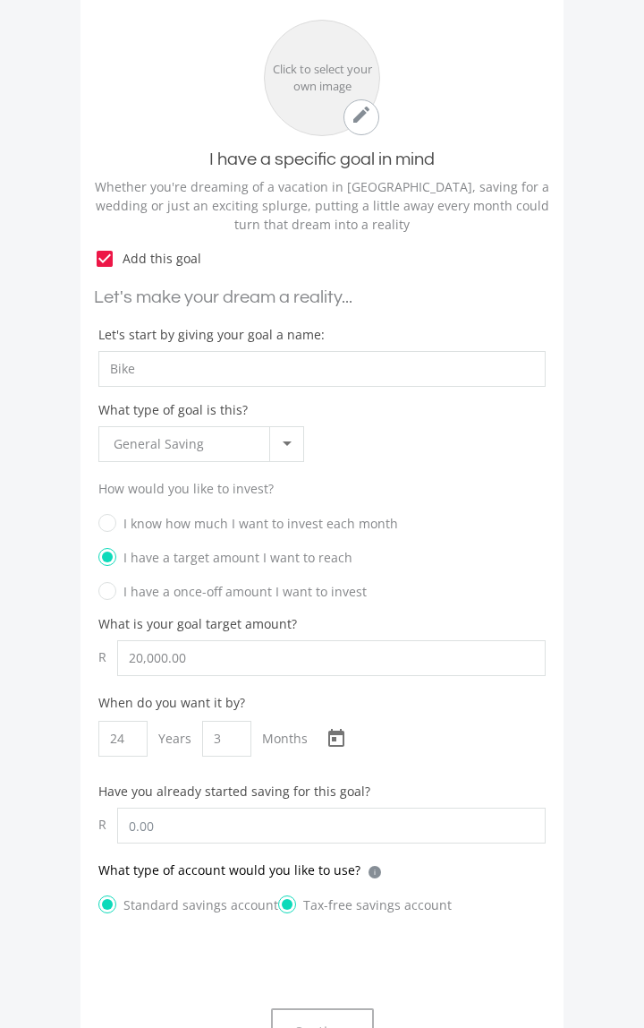
radio input "false"
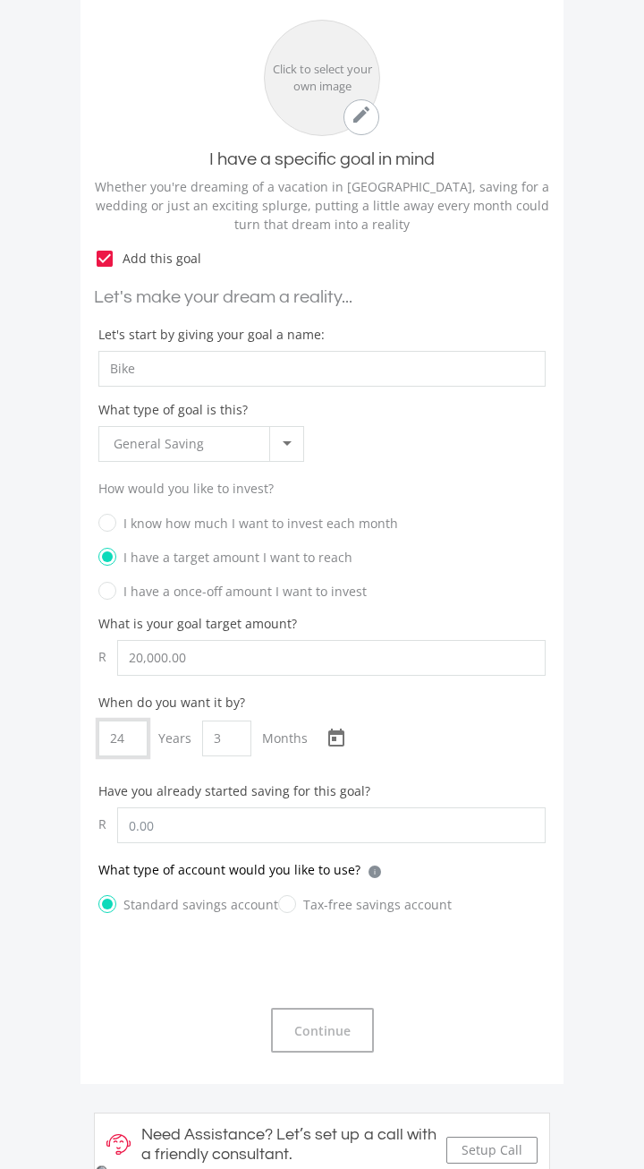
click at [127, 721] on input "24" at bounding box center [122, 739] width 49 height 36
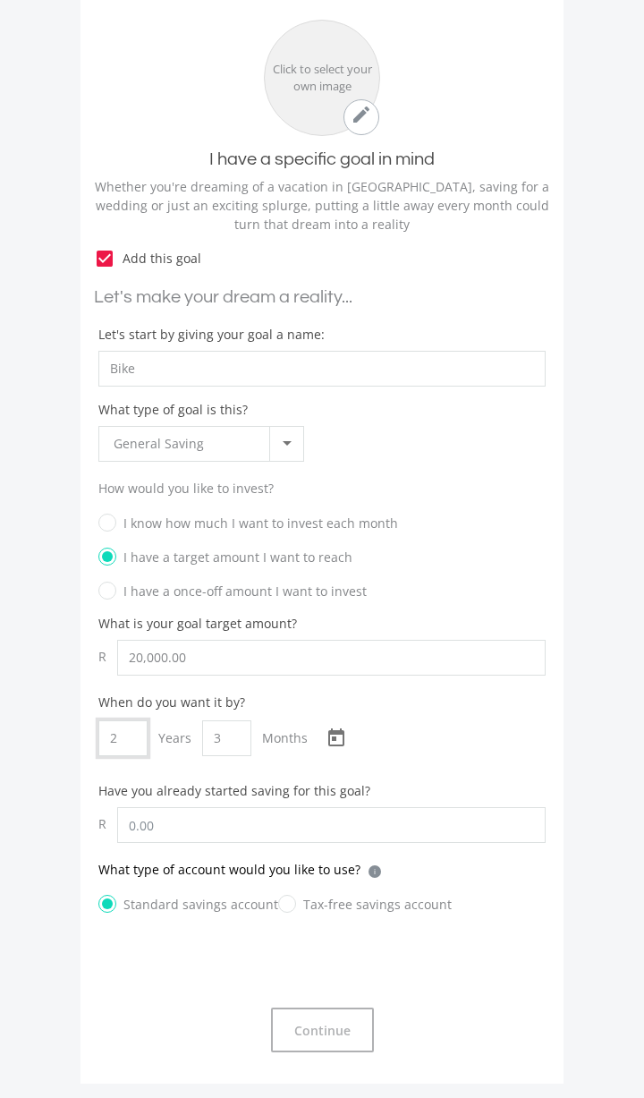
type input "2"
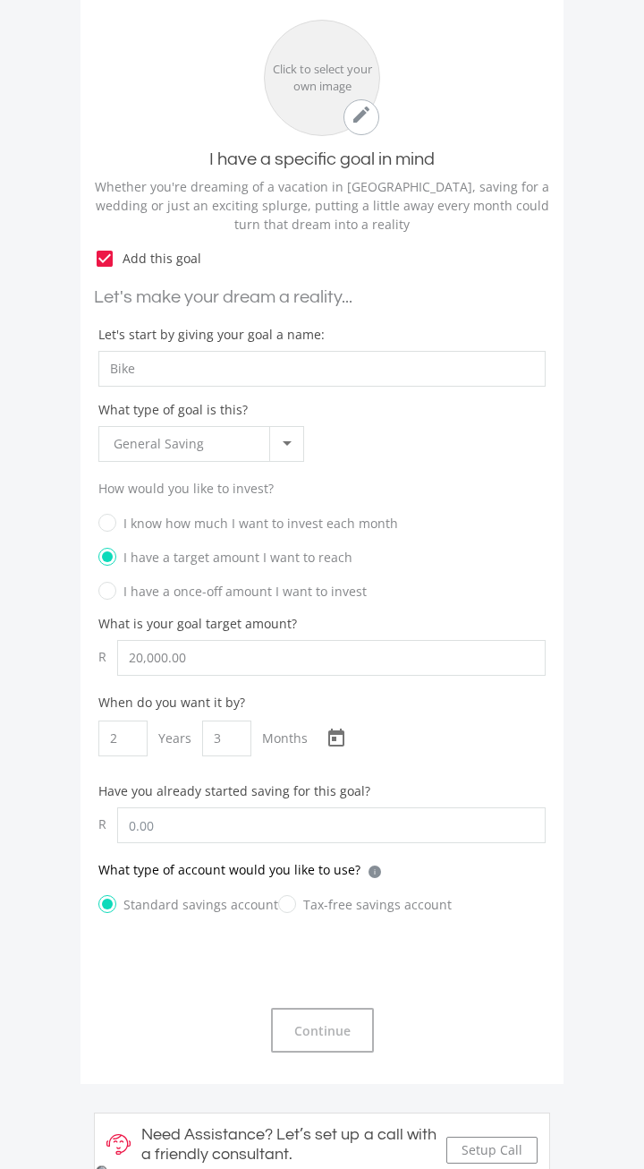
click at [317, 512] on label "I know how much I want to invest each month" at bounding box center [248, 523] width 300 height 22
click at [317, 516] on input "I know how much I want to invest each month" at bounding box center [305, 529] width 448 height 27
radio input "true"
radio input "false"
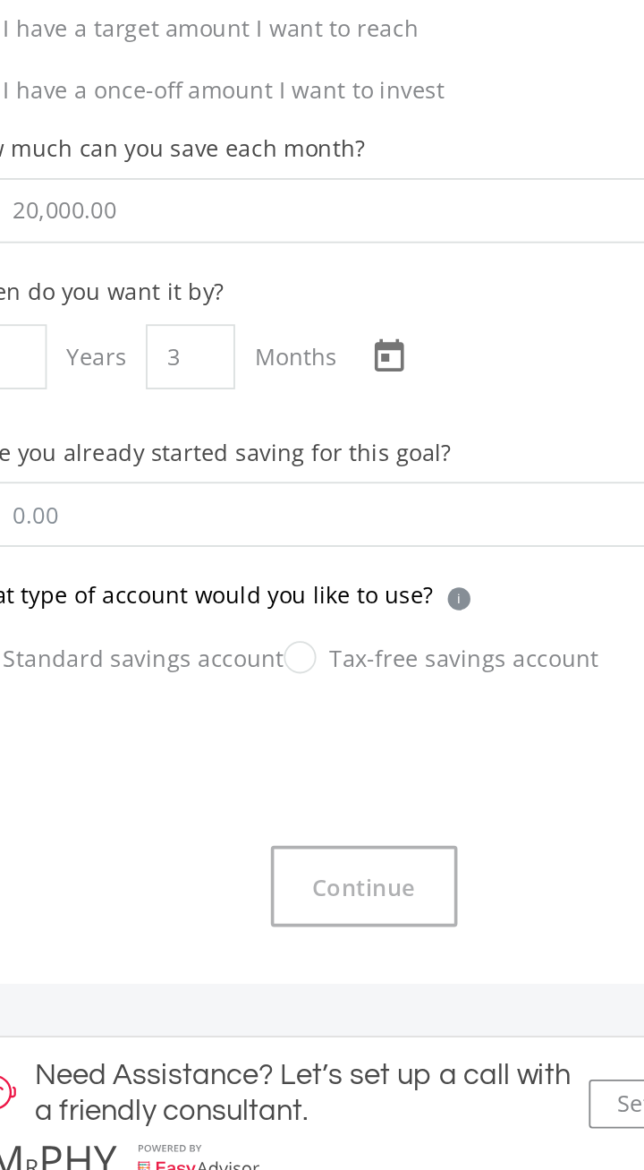
scroll to position [1295, 0]
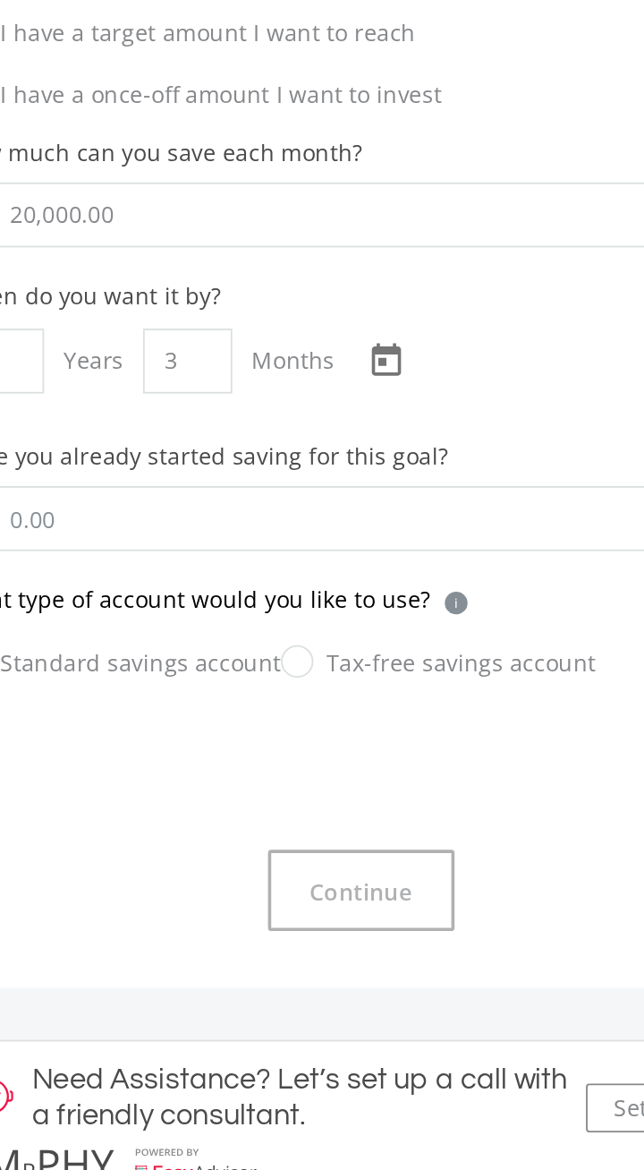
click at [274, 804] on input "Tax-free savings account" at bounding box center [347, 822] width 174 height 36
radio input "true"
radio input "false"
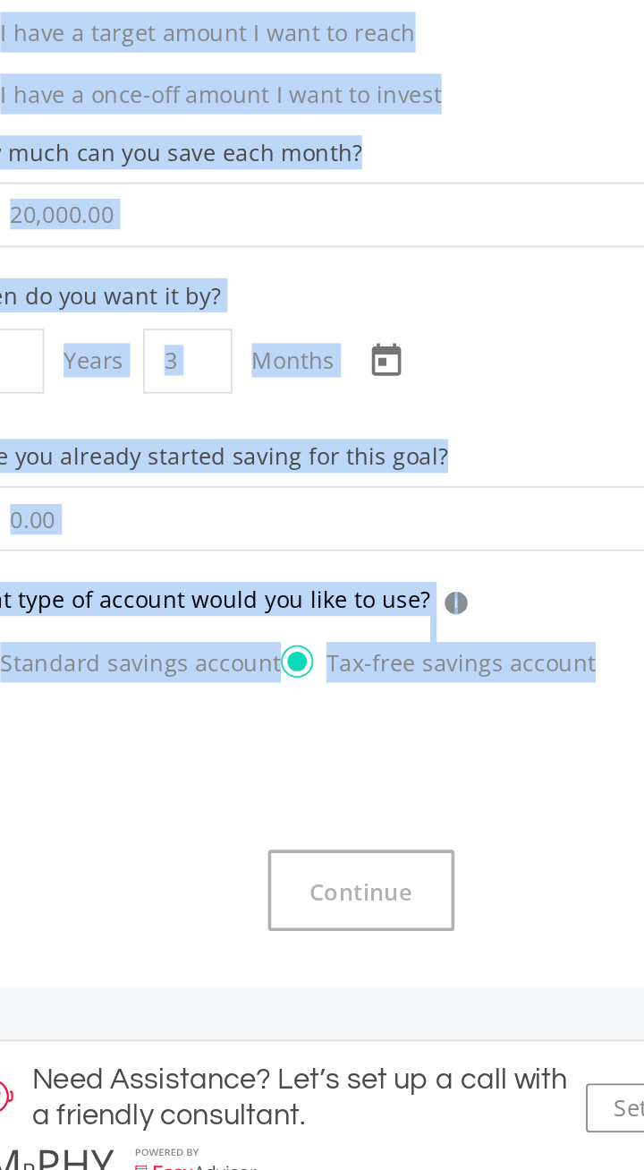
click at [408, 915] on div "Continue" at bounding box center [322, 937] width 457 height 45
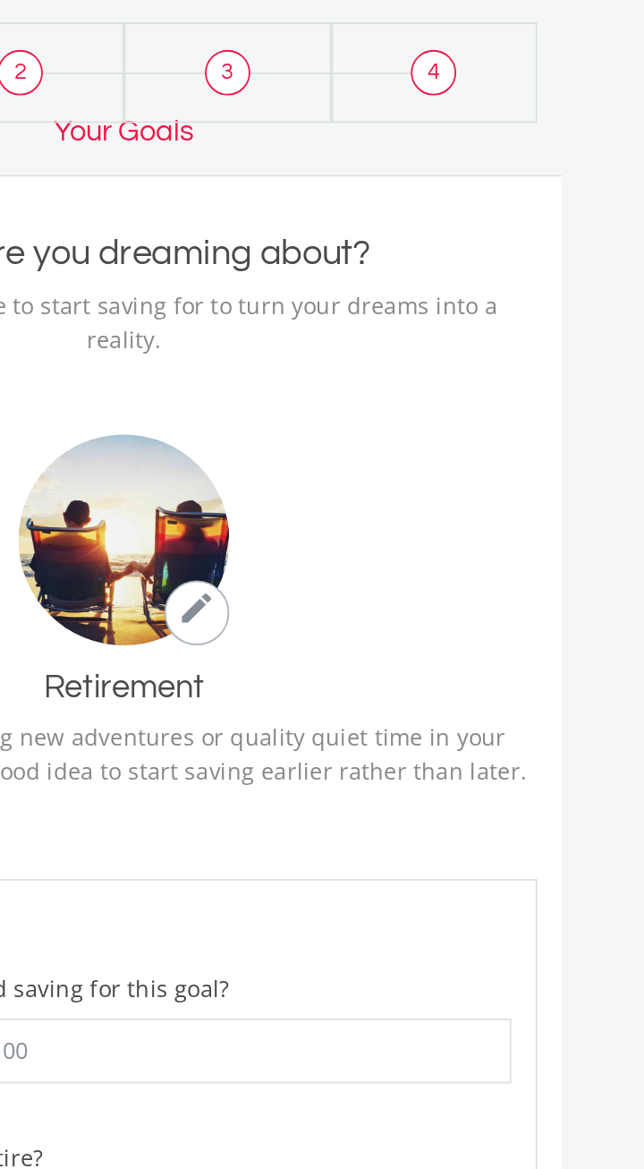
scroll to position [0, 0]
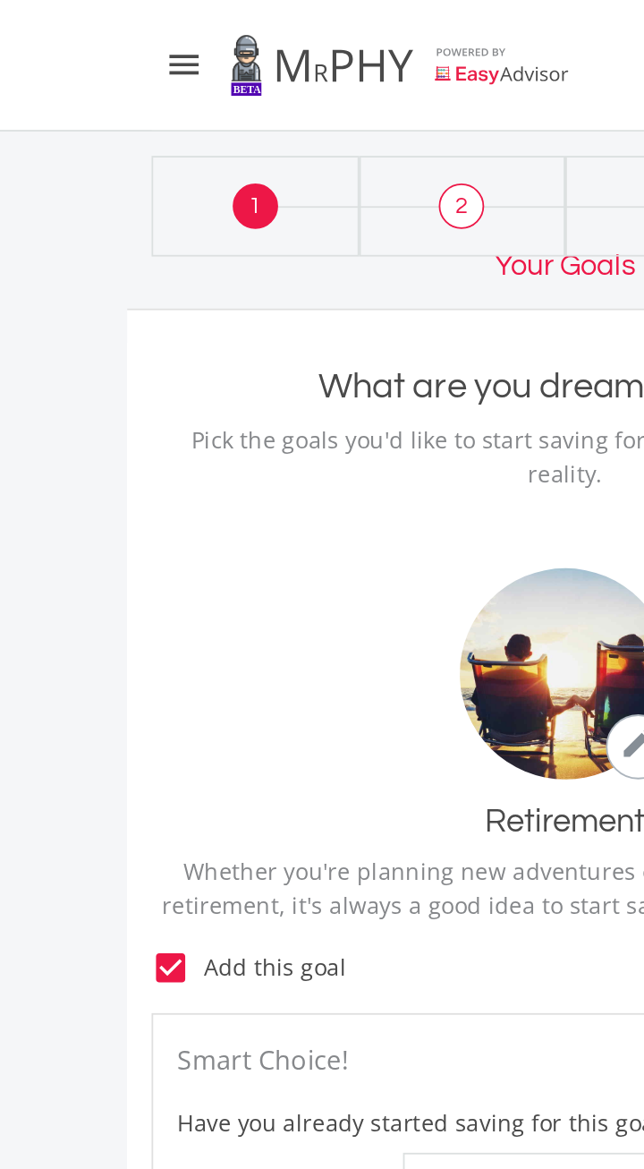
click at [274, 105] on span "2" at bounding box center [264, 113] width 25 height 25
click at [256, 106] on span "2" at bounding box center [264, 113] width 25 height 25
click at [115, 36] on icon "" at bounding box center [111, 35] width 21 height 21
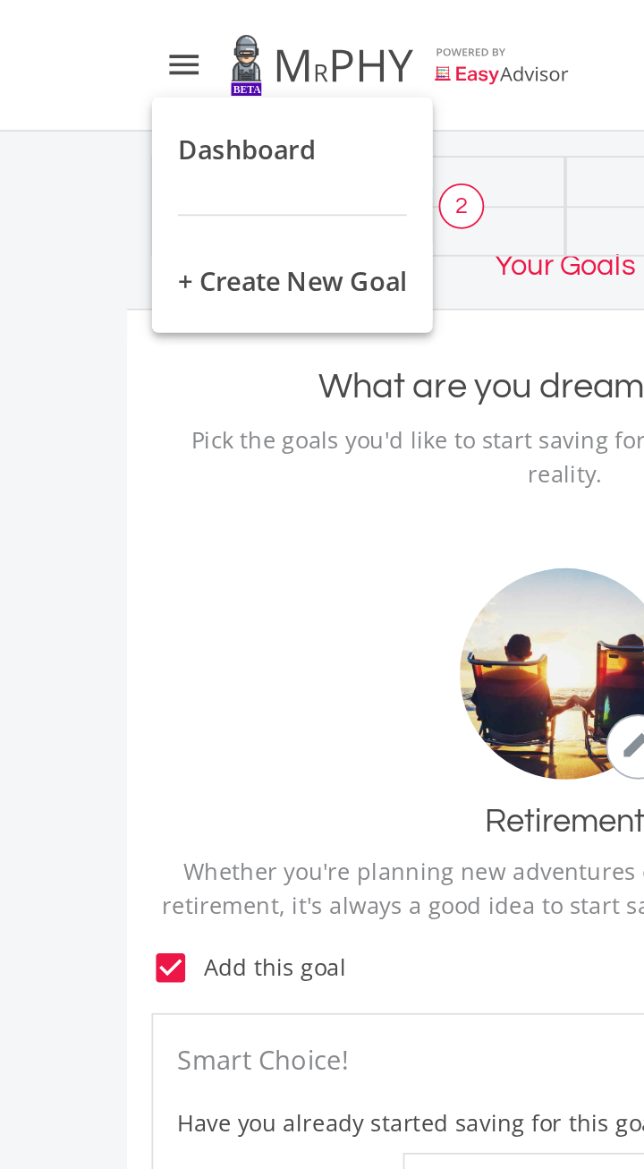
click at [188, 77] on button "Dashboard" at bounding box center [171, 82] width 155 height 43
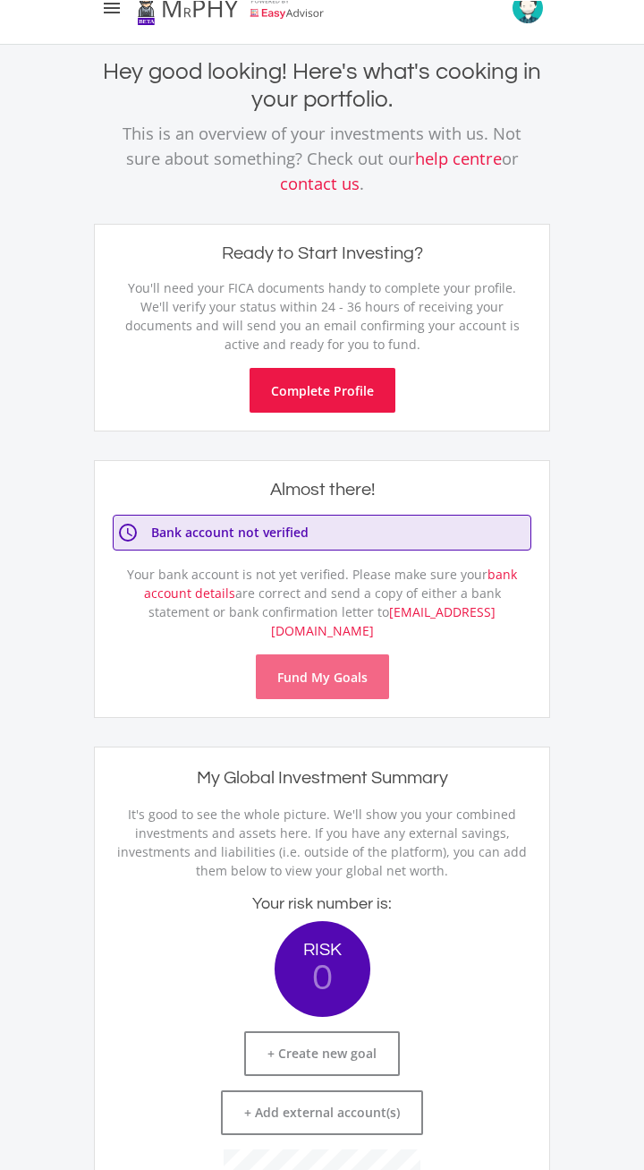
scroll to position [31, 0]
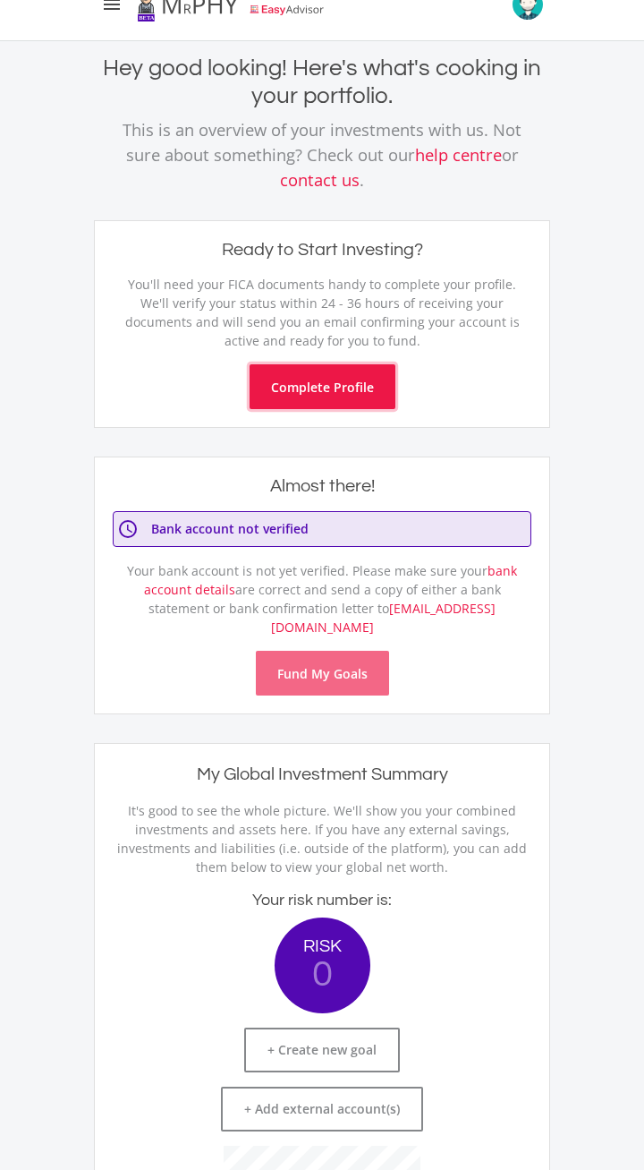
click at [351, 364] on button "Complete Profile" at bounding box center [323, 386] width 146 height 45
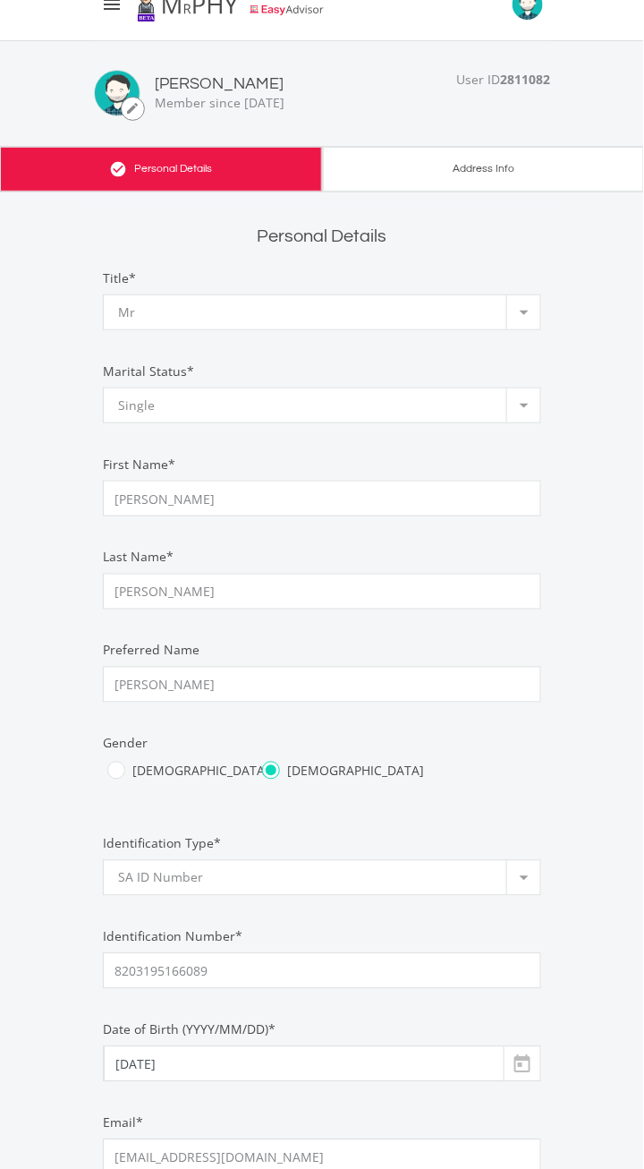
scroll to position [91, 0]
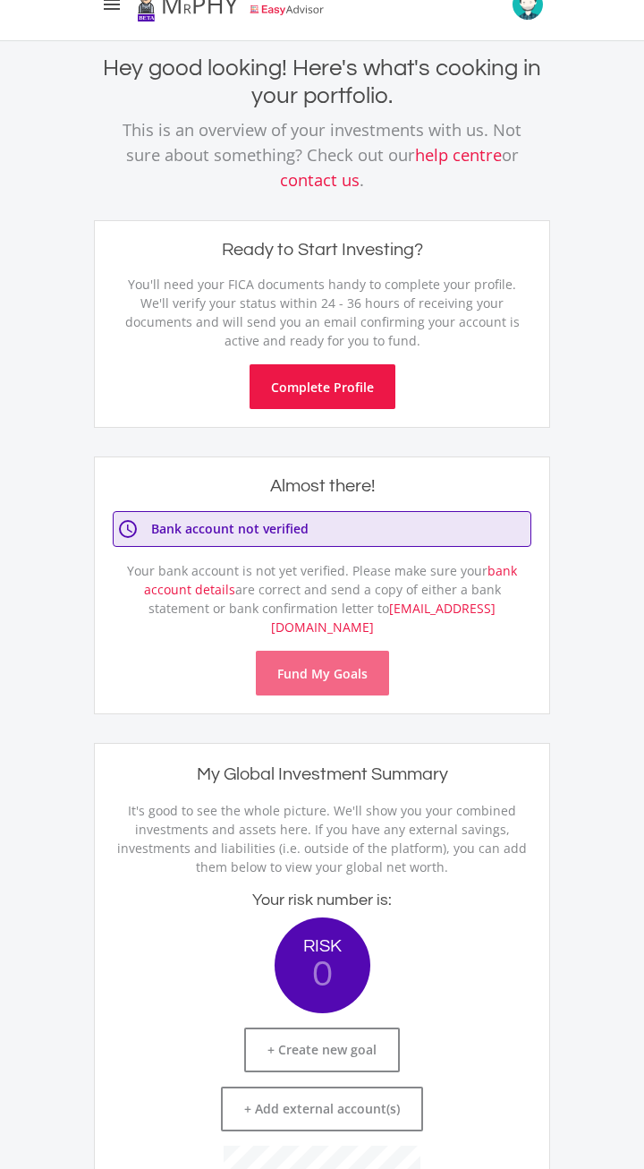
scroll to position [249, 446]
